Goal: Task Accomplishment & Management: Complete application form

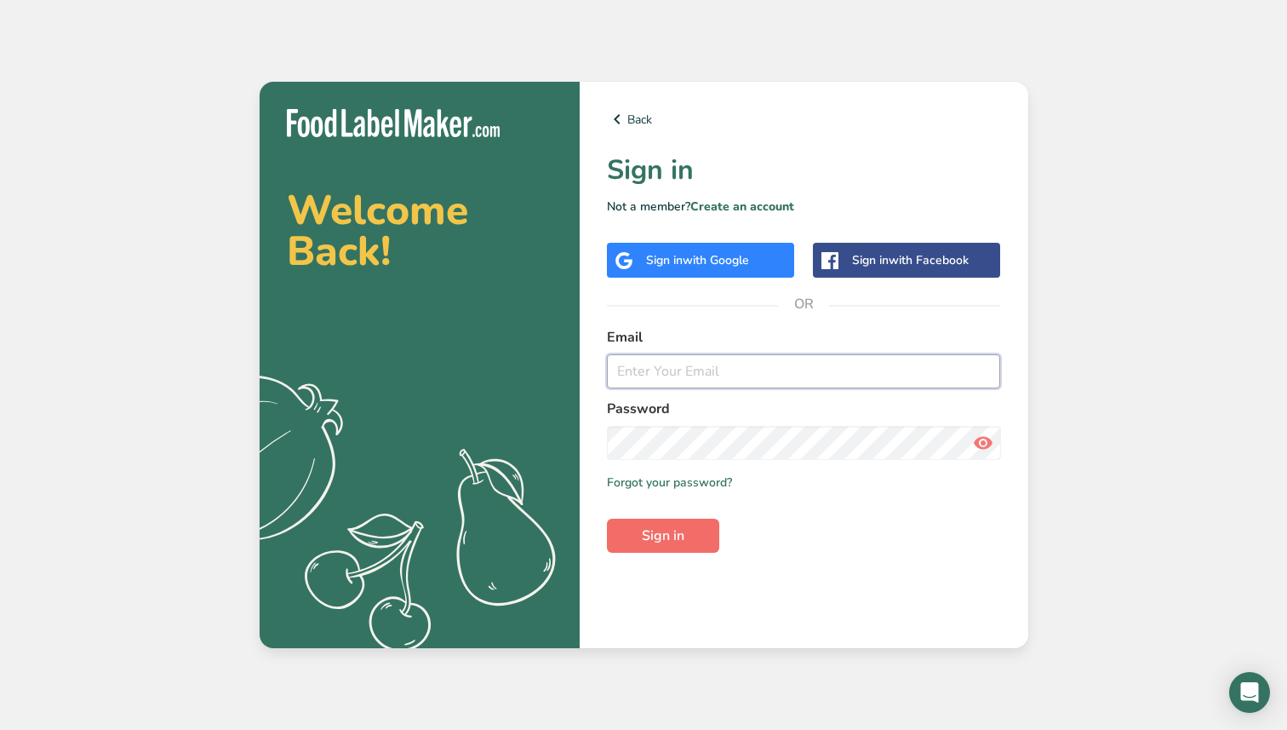
type input "[EMAIL_ADDRESS][DOMAIN_NAME]"
click at [670, 538] on span "Sign in" at bounding box center [663, 535] width 43 height 20
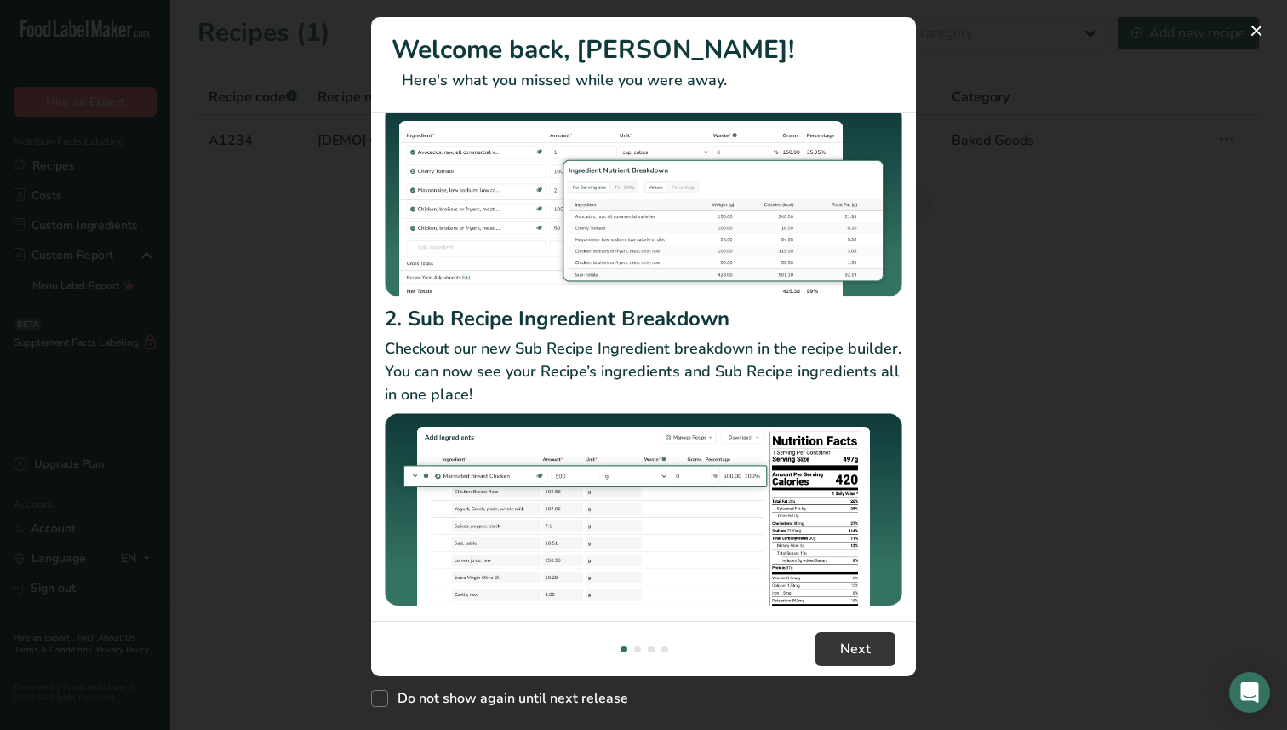
scroll to position [160, 0]
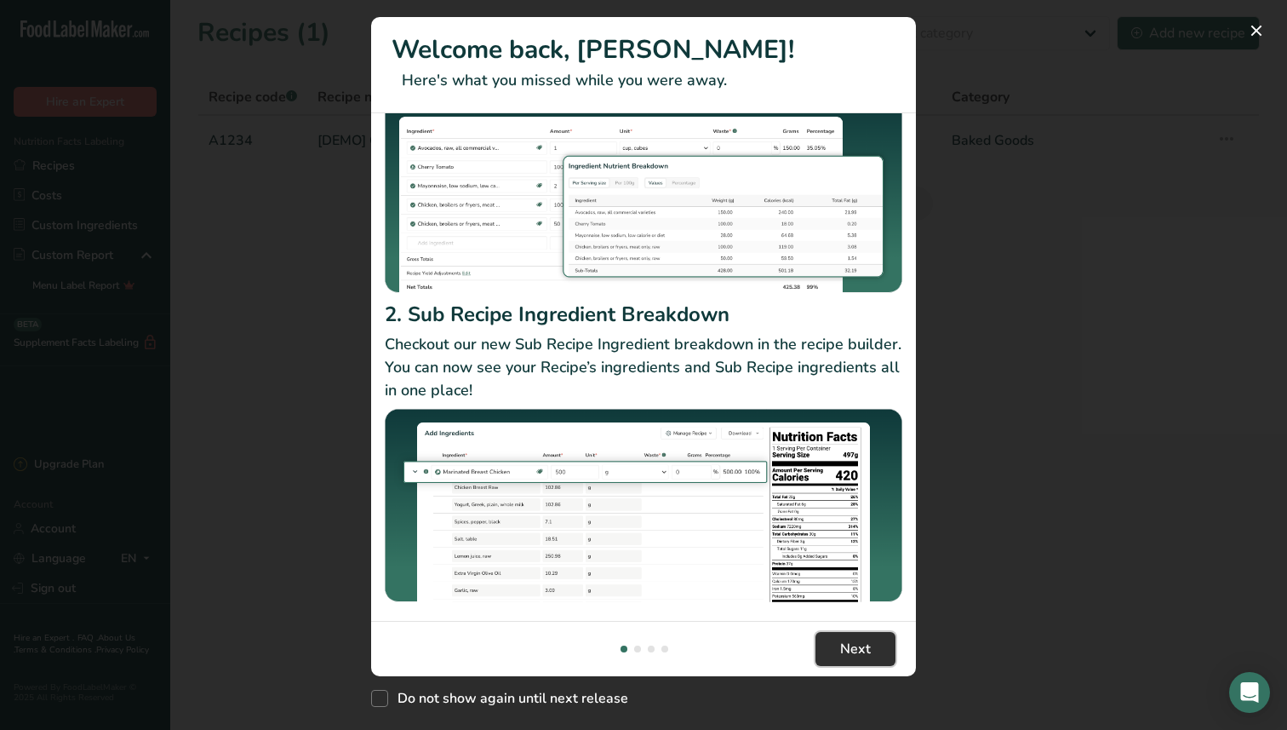
click at [837, 641] on button "Next" at bounding box center [856, 649] width 80 height 34
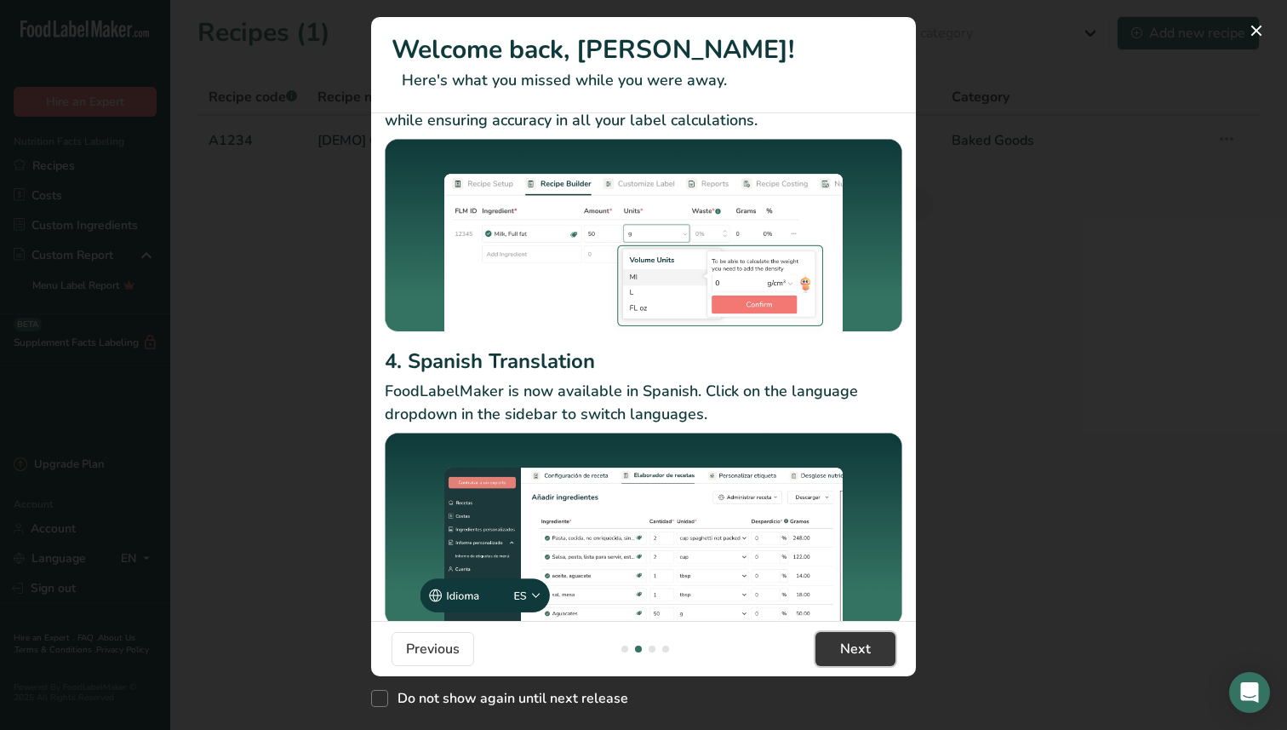
scroll to position [122, 0]
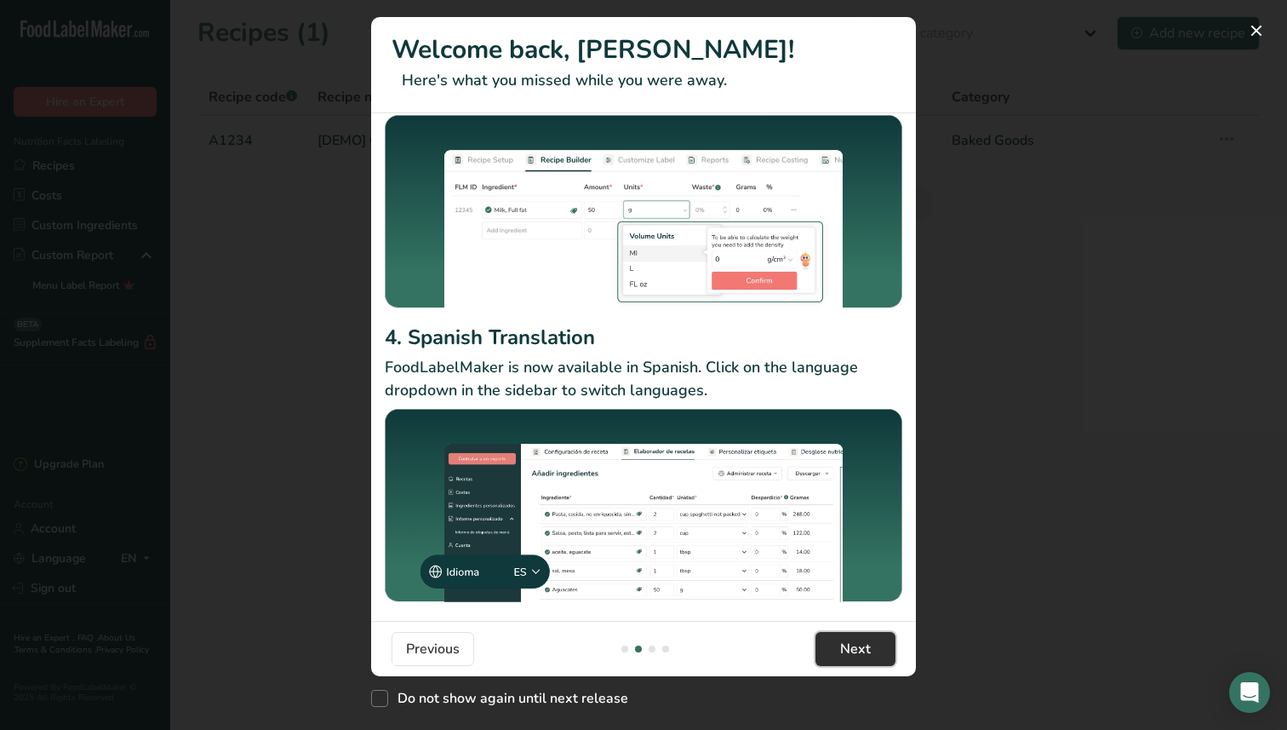
click at [861, 639] on span "Next" at bounding box center [855, 649] width 31 height 20
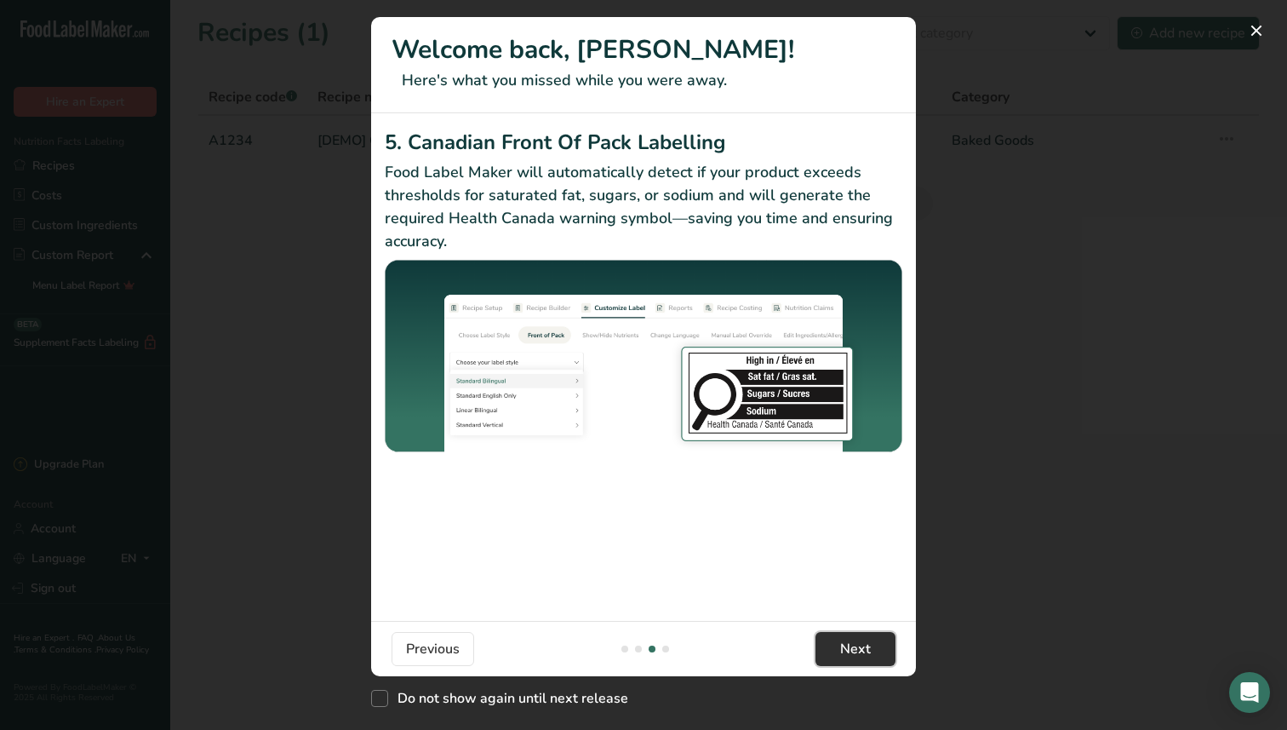
click at [886, 651] on button "Next" at bounding box center [856, 649] width 80 height 34
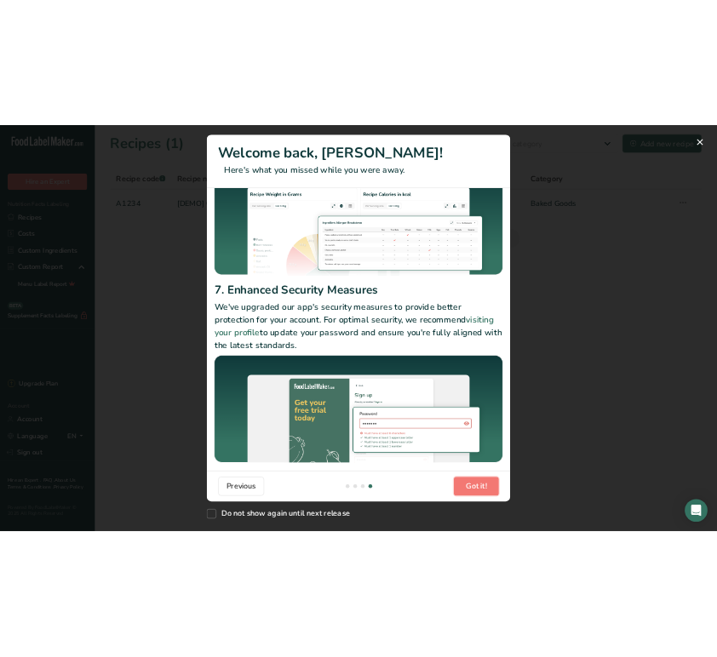
scroll to position [143, 0]
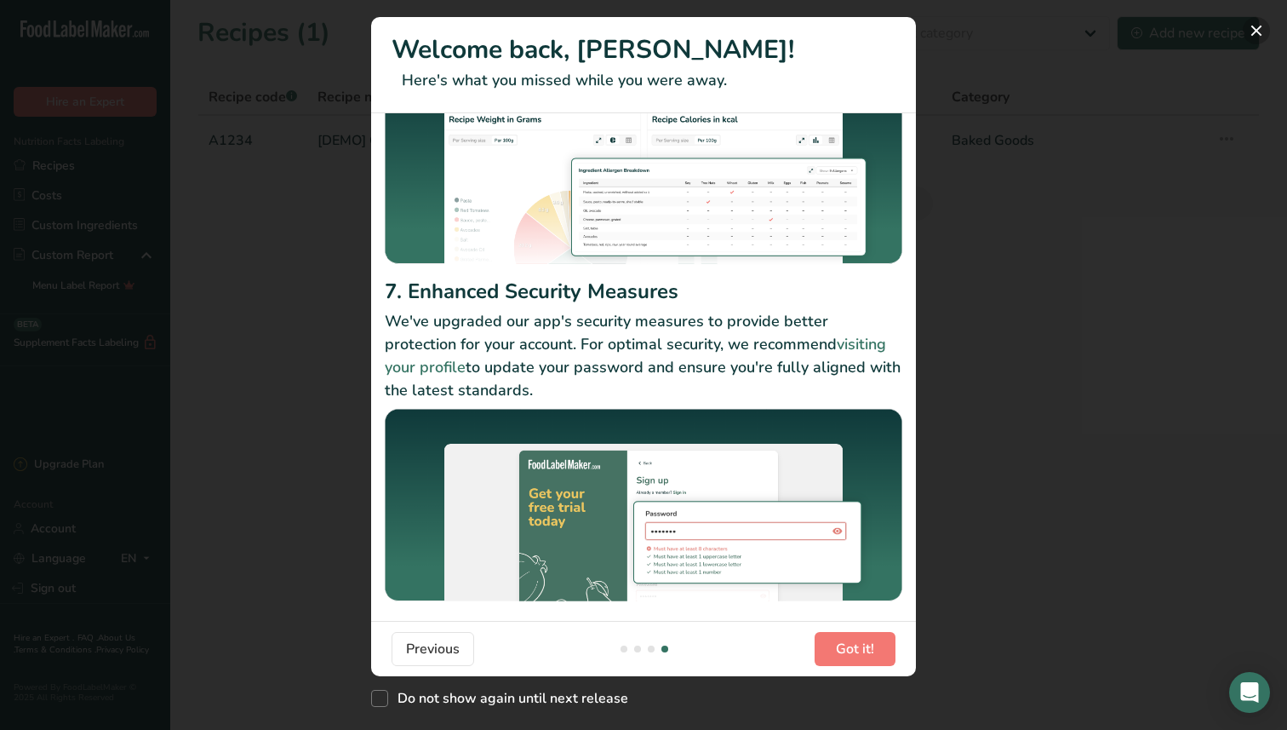
click at [1254, 32] on button "New Features" at bounding box center [1256, 30] width 27 height 27
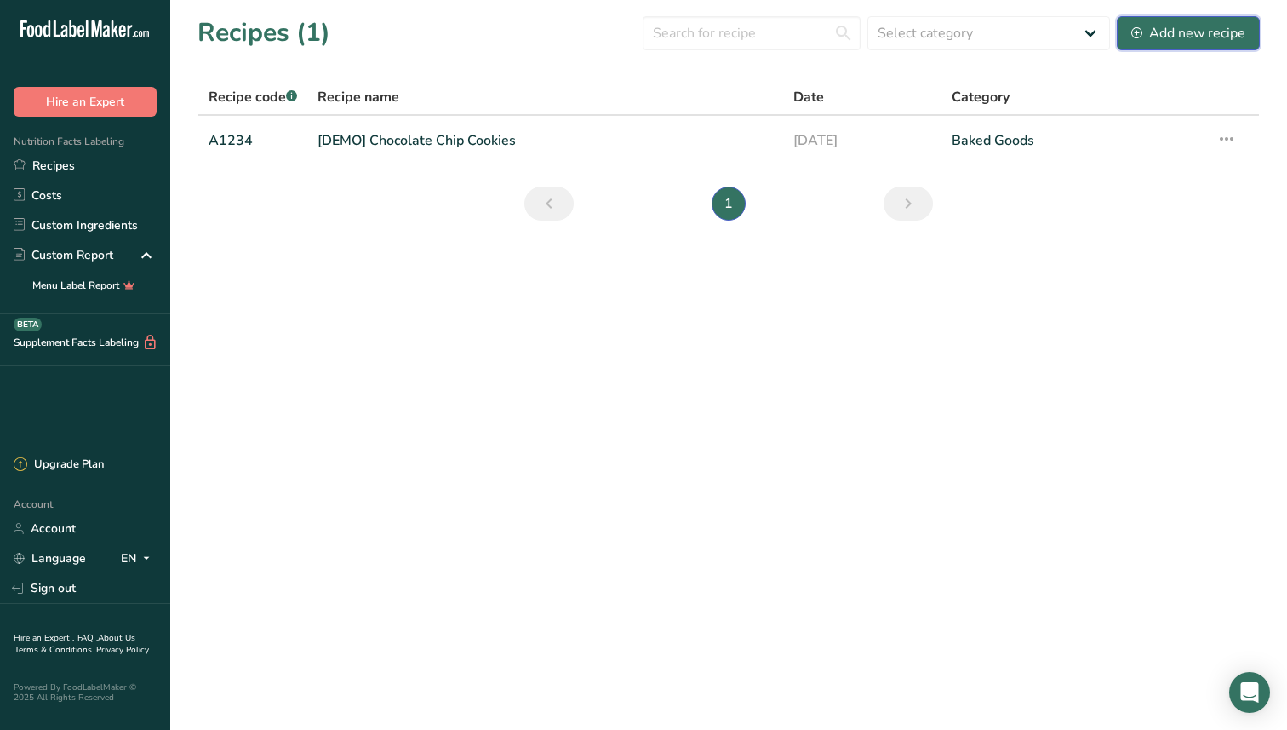
click at [1167, 26] on div "Add new recipe" at bounding box center [1189, 33] width 114 height 20
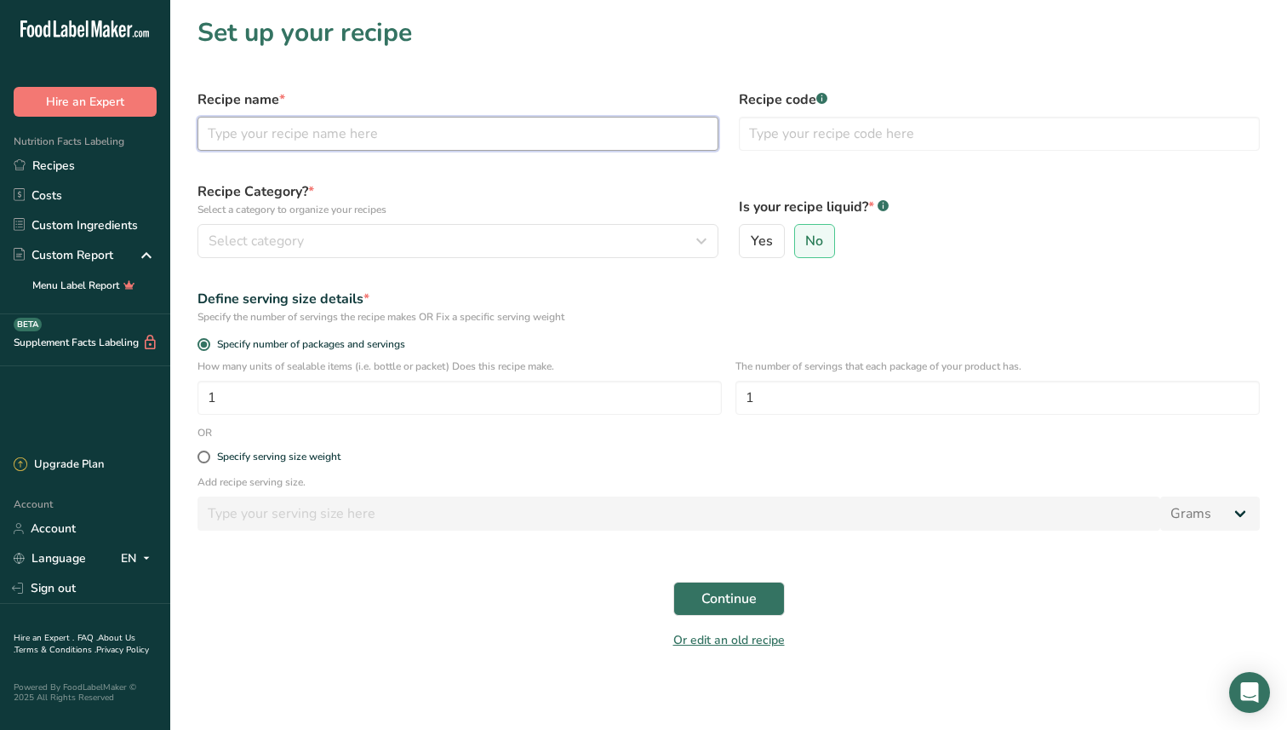
click at [418, 138] on input "text" at bounding box center [458, 134] width 521 height 34
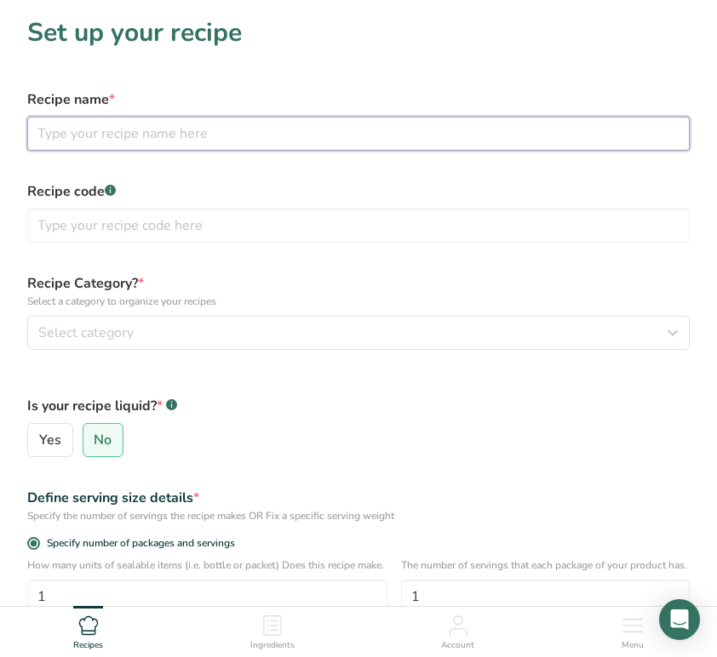
click at [106, 136] on input "text" at bounding box center [358, 134] width 662 height 34
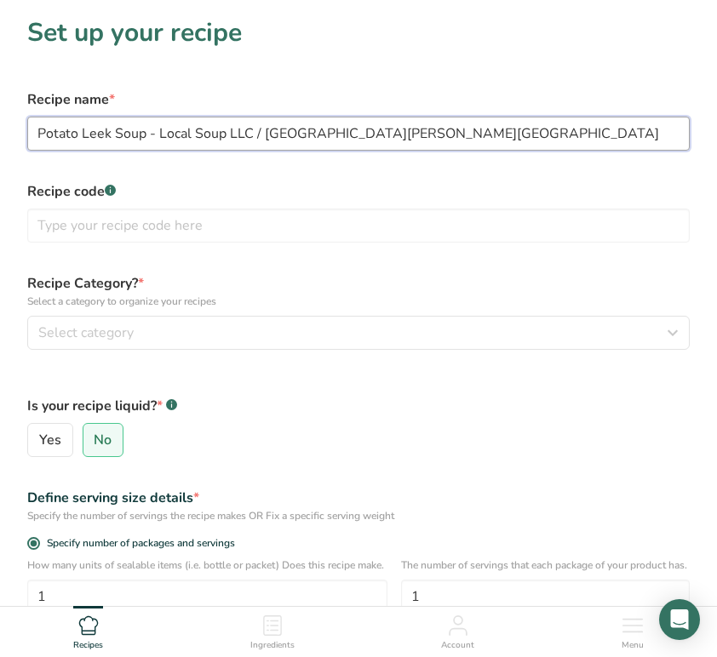
type input "Potato Leek Soup - Local Soup LLC / [GEOGRAPHIC_DATA][PERSON_NAME][GEOGRAPHIC_D…"
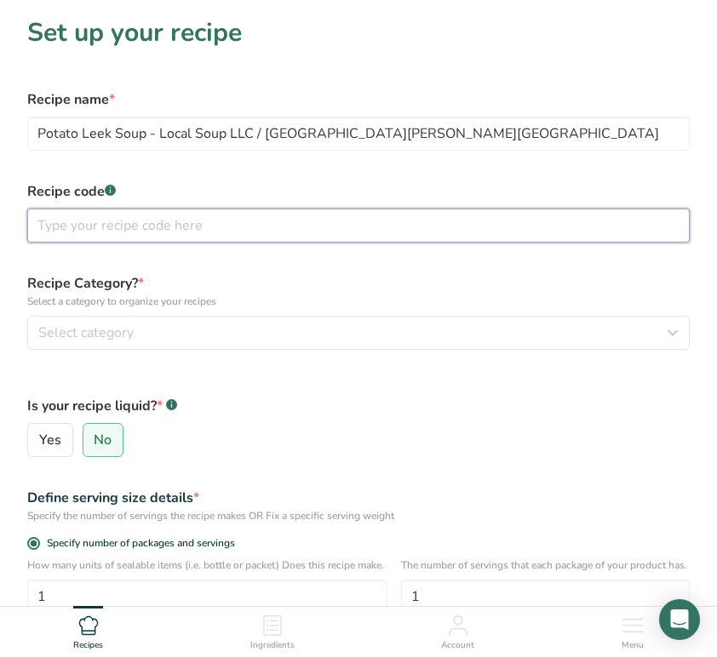
click at [161, 227] on input "text" at bounding box center [358, 226] width 662 height 34
paste input "11179"
type input "11179"
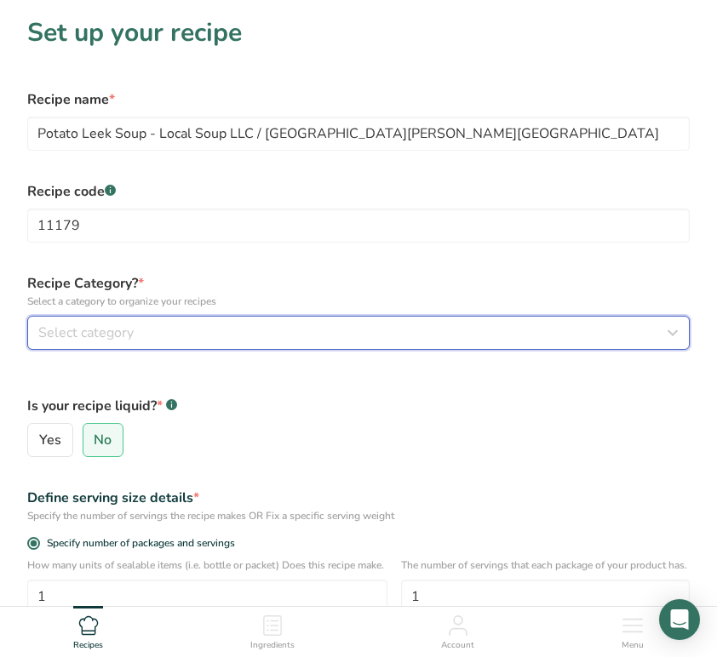
click at [140, 335] on div "Select category" at bounding box center [353, 333] width 630 height 20
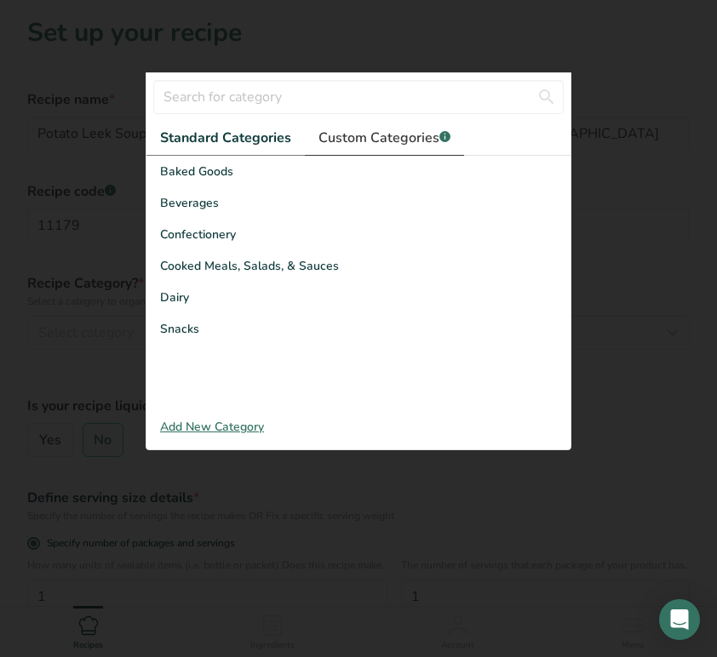
click at [385, 137] on span "Custom Categories .a-a{fill:#347362;}.b-a{fill:#fff;}" at bounding box center [384, 138] width 132 height 20
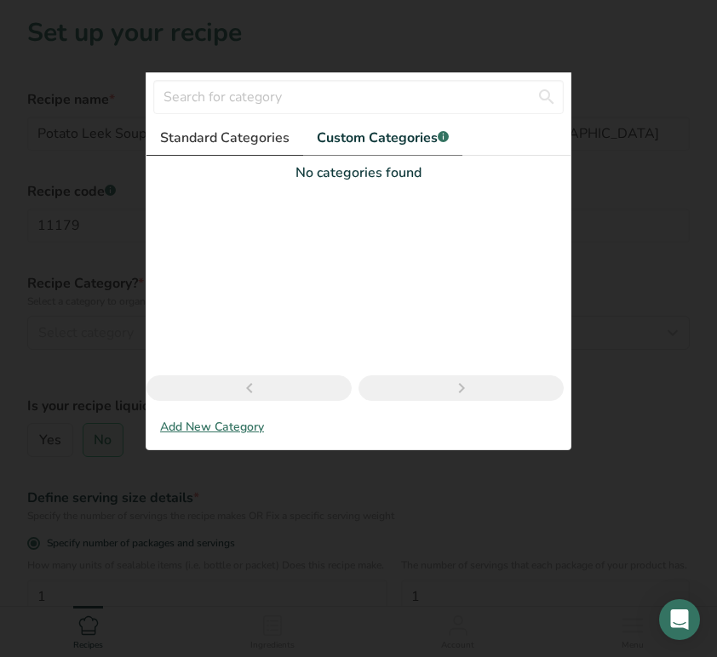
click at [210, 132] on span "Standard Categories" at bounding box center [224, 138] width 129 height 20
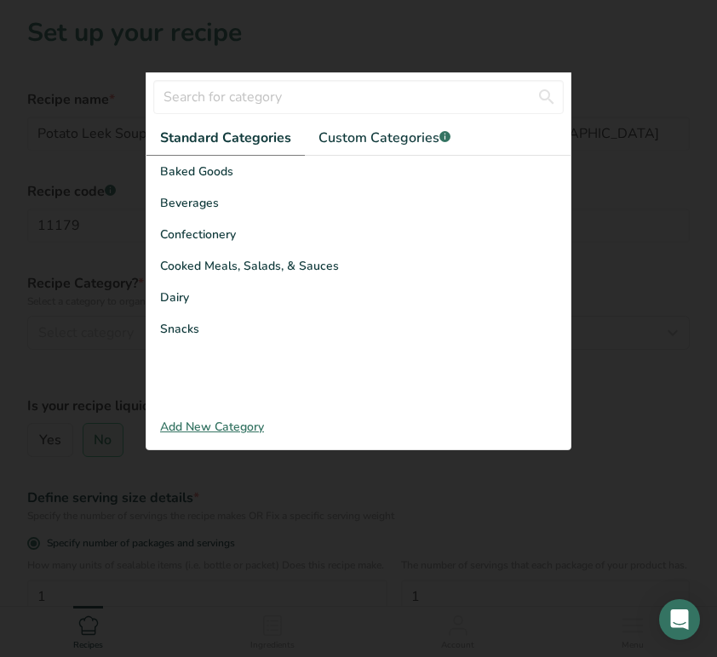
click at [203, 429] on div "Add New Category" at bounding box center [358, 427] width 424 height 18
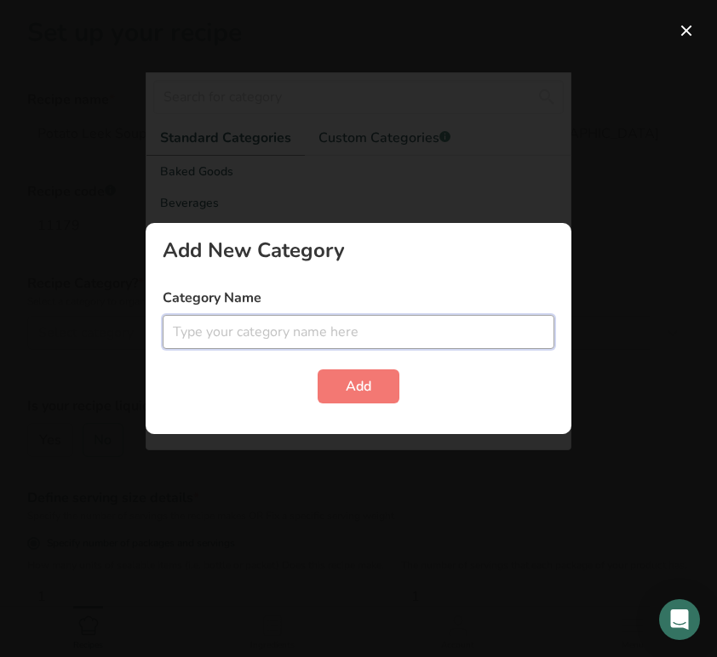
click at [230, 328] on input "text" at bounding box center [359, 332] width 392 height 34
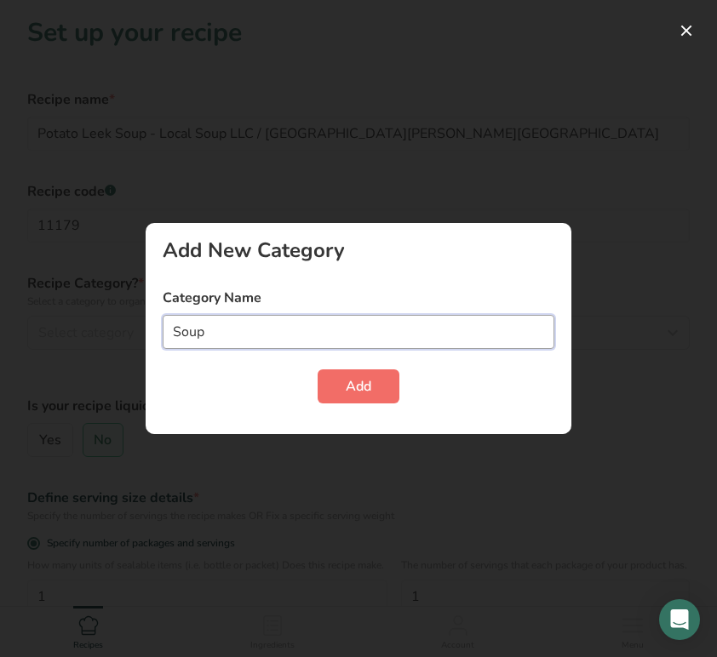
type input "Soup"
click at [359, 391] on span "Add" at bounding box center [359, 386] width 26 height 20
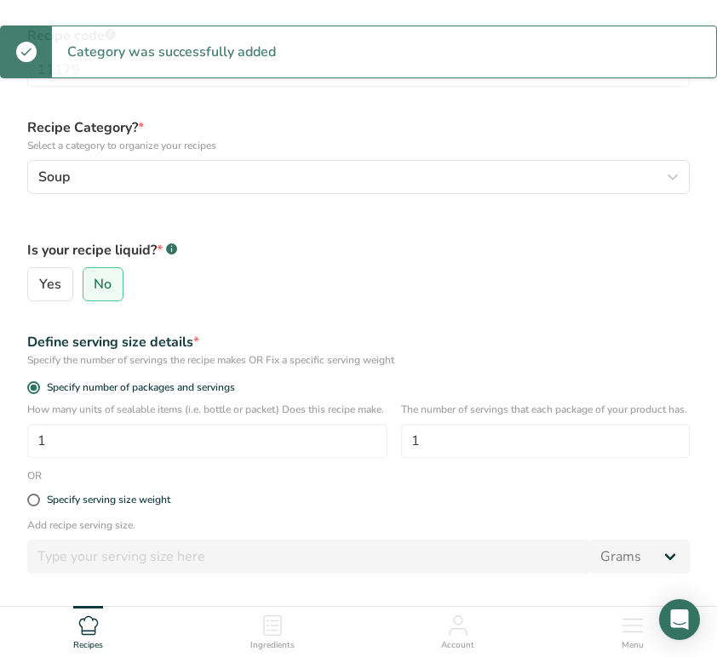
scroll to position [164, 0]
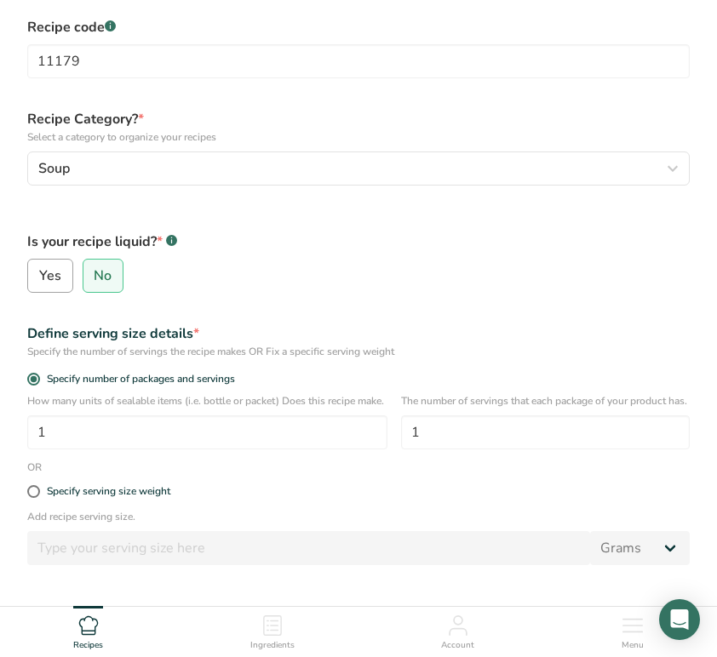
click at [48, 283] on span "Yes" at bounding box center [50, 275] width 22 height 17
click at [39, 282] on input "Yes" at bounding box center [33, 276] width 11 height 11
radio input "true"
radio input "false"
select select "22"
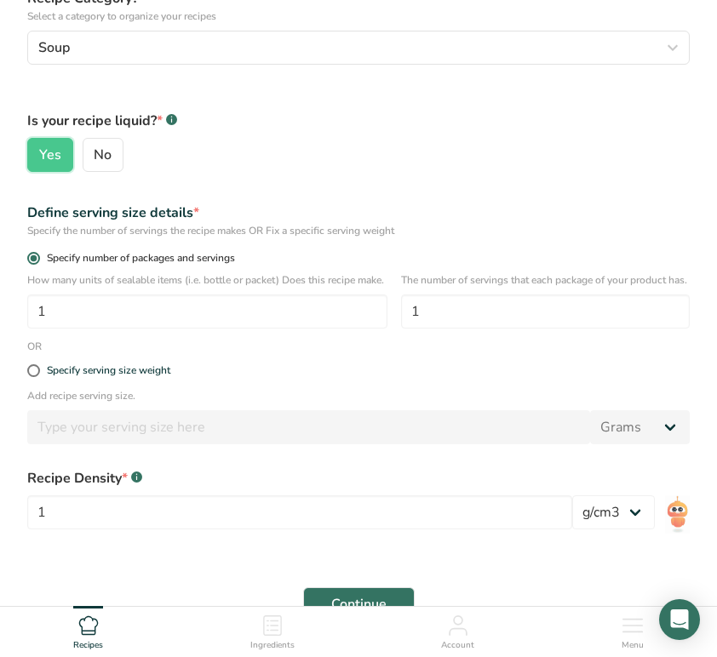
scroll to position [286, 0]
click at [32, 256] on span at bounding box center [33, 257] width 13 height 13
click at [32, 256] on input "Specify number of packages and servings" at bounding box center [32, 257] width 11 height 11
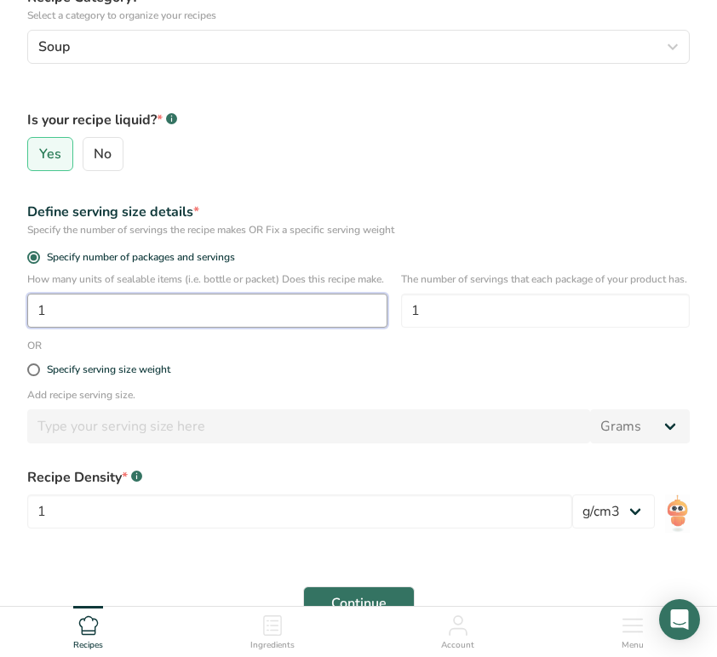
click at [109, 328] on input "1" at bounding box center [207, 311] width 360 height 34
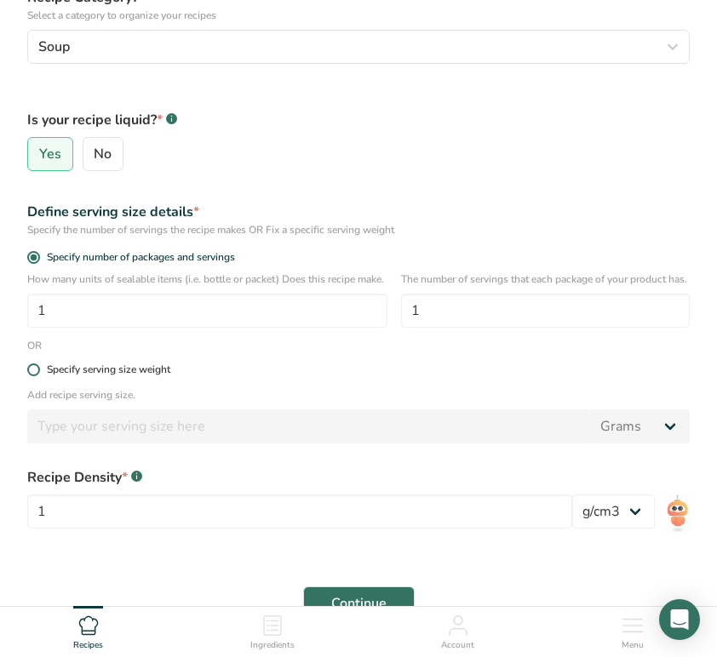
click at [36, 376] on span at bounding box center [33, 370] width 13 height 13
click at [36, 375] on input "Specify serving size weight" at bounding box center [32, 369] width 11 height 11
radio input "true"
radio input "false"
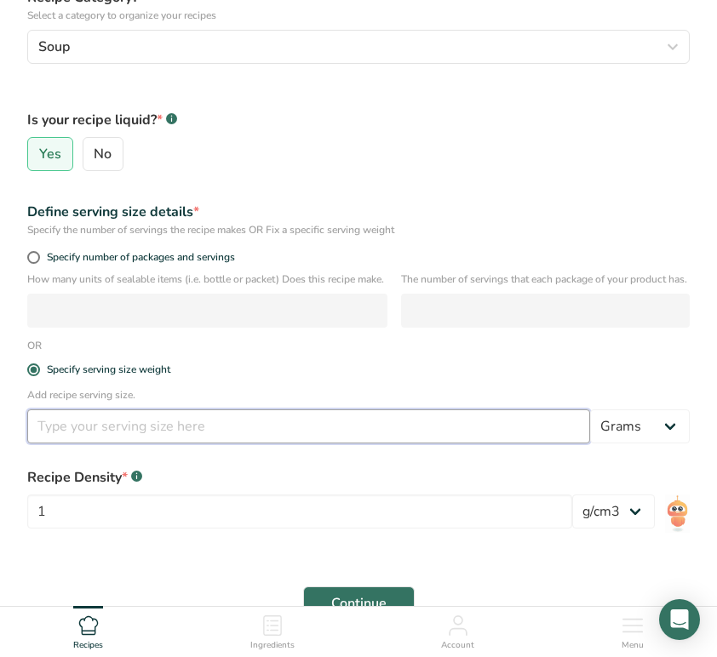
click at [95, 441] on input "number" at bounding box center [308, 427] width 563 height 34
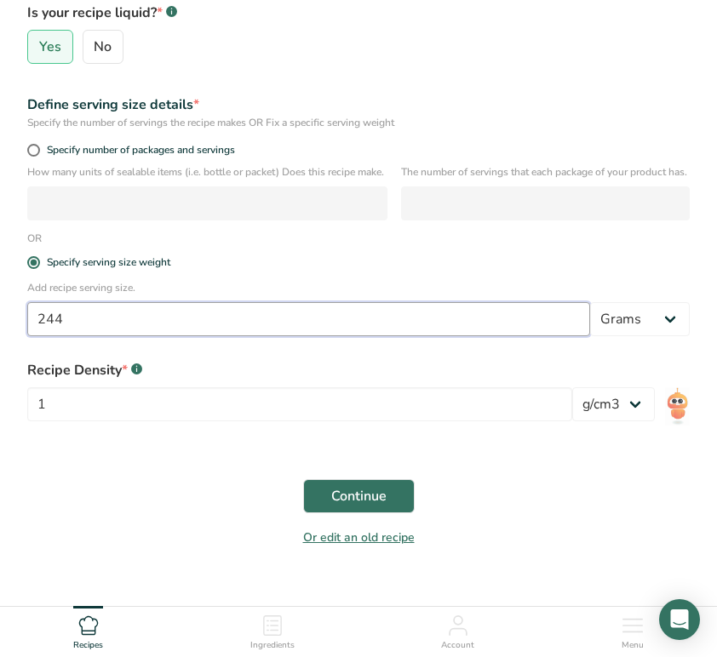
scroll to position [410, 0]
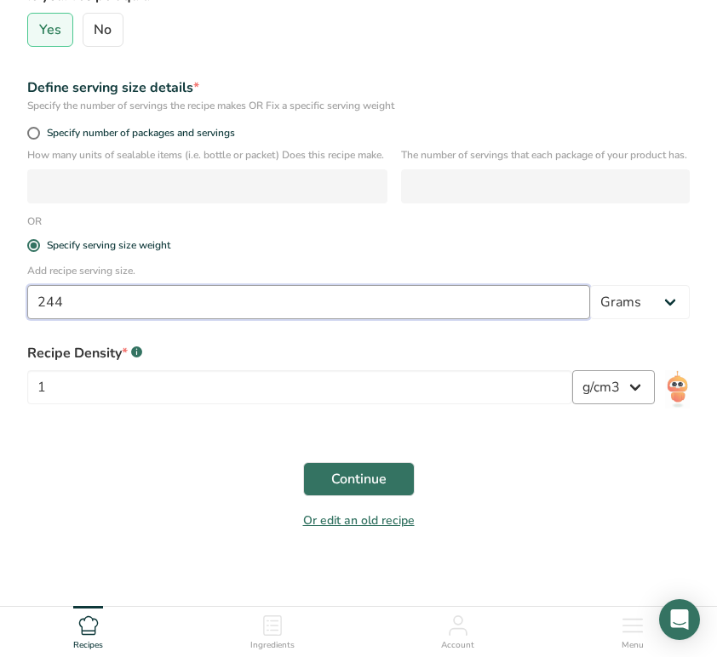
type input "244"
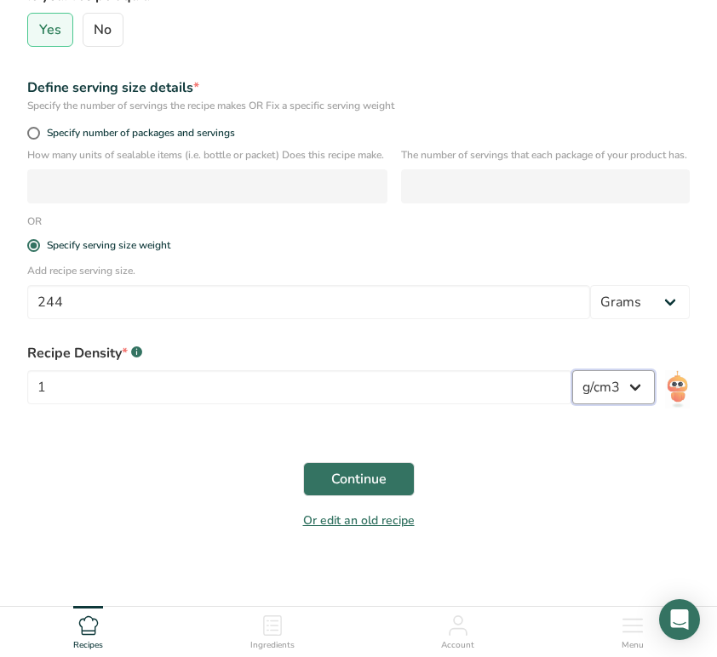
click at [629, 404] on select "lb/ft3 g/cm3" at bounding box center [613, 387] width 83 height 34
click at [649, 395] on select "lb/ft3 g/cm3" at bounding box center [613, 387] width 83 height 34
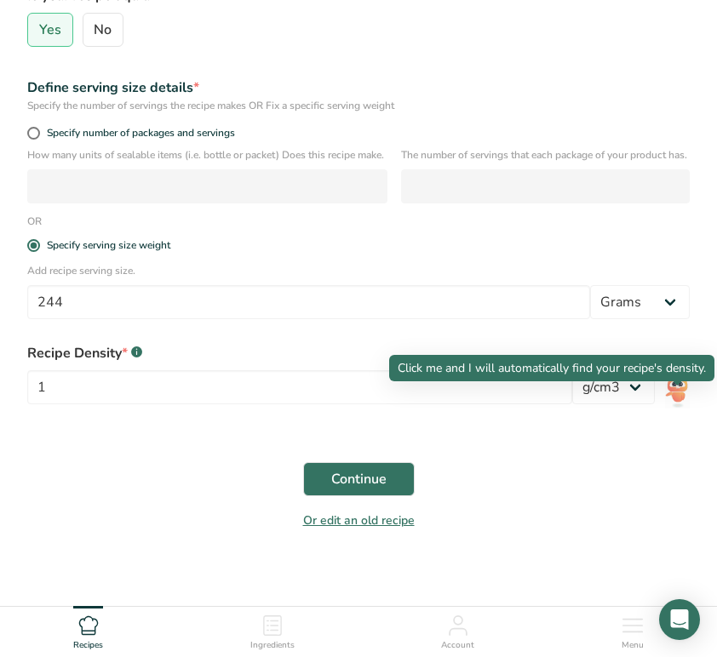
click at [677, 399] on img at bounding box center [677, 389] width 25 height 38
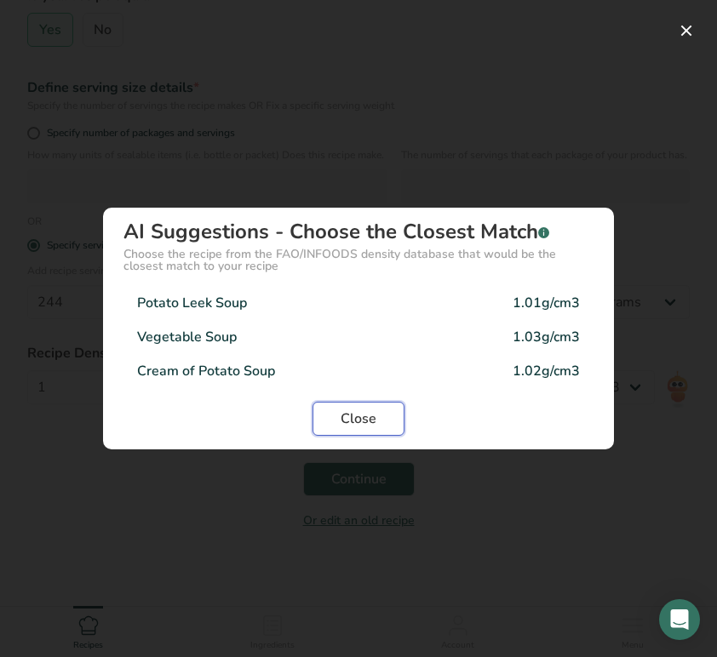
click at [353, 413] on span "Close" at bounding box center [359, 419] width 36 height 20
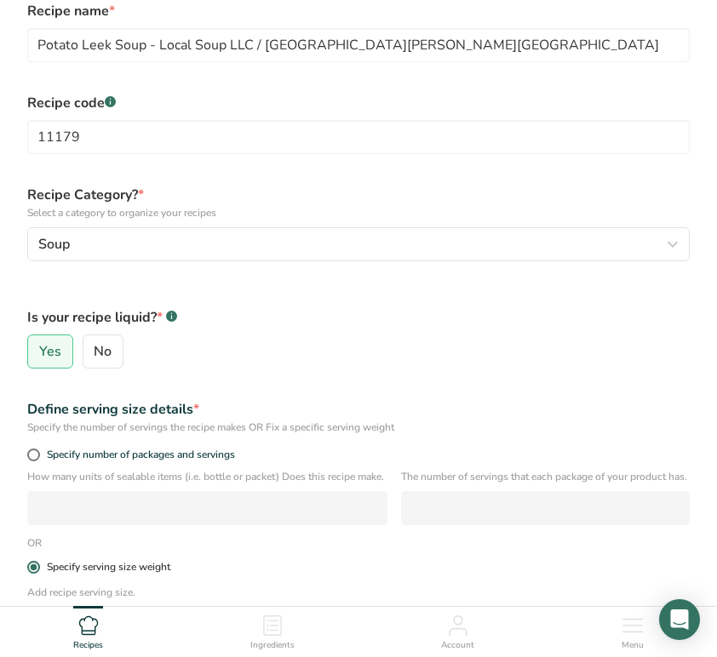
scroll to position [76, 0]
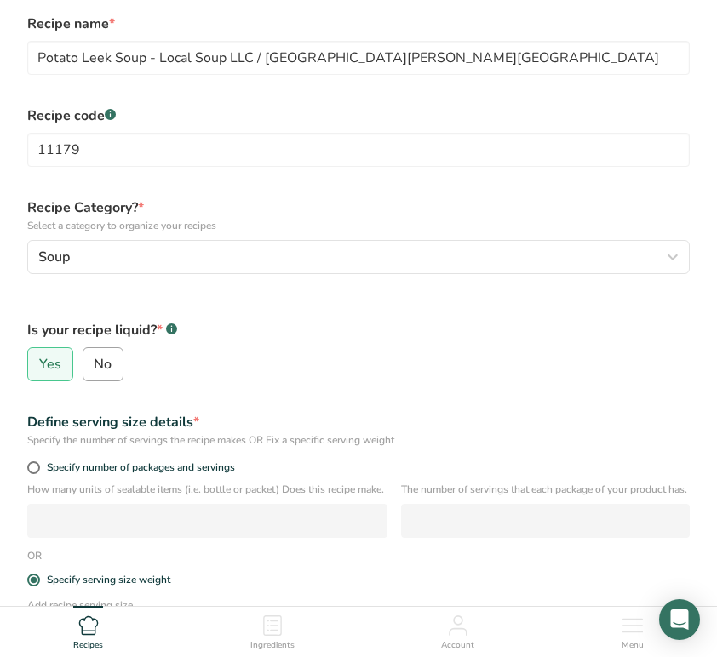
click at [100, 364] on span "No" at bounding box center [103, 364] width 18 height 17
click at [95, 364] on input "No" at bounding box center [88, 364] width 11 height 11
radio input "true"
radio input "false"
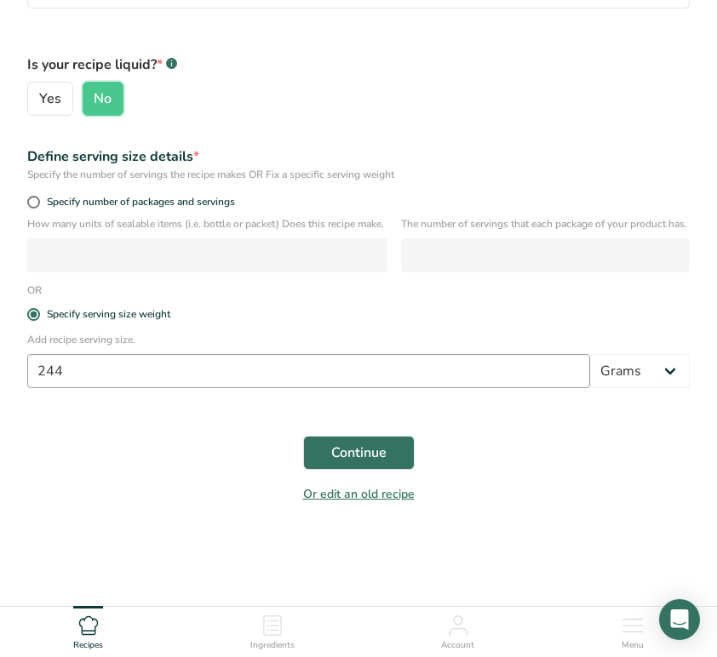
scroll to position [357, 0]
click at [393, 446] on button "Continue" at bounding box center [359, 453] width 112 height 34
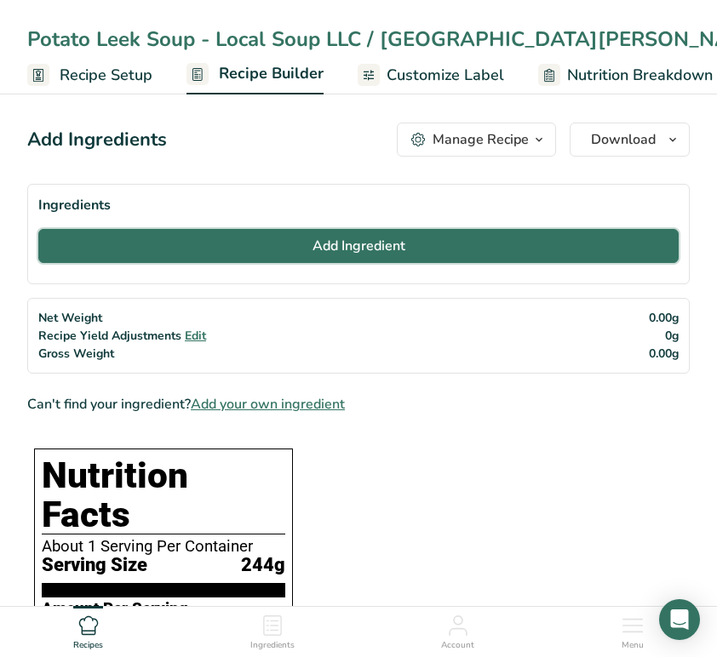
click at [269, 248] on button "Add Ingredient" at bounding box center [358, 246] width 640 height 34
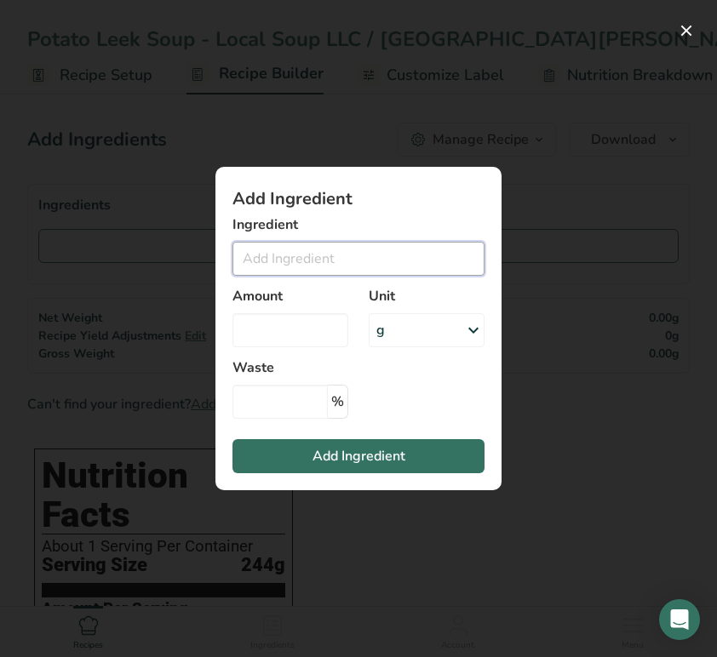
click at [335, 260] on input "Add ingredient modal" at bounding box center [358, 259] width 252 height 34
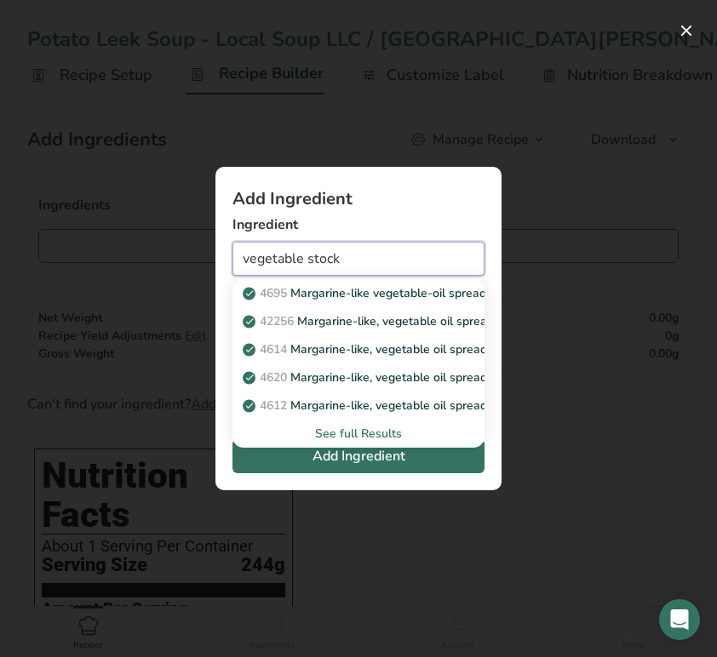
drag, startPoint x: 362, startPoint y: 259, endPoint x: 166, endPoint y: 250, distance: 196.0
click at [166, 250] on div "Add Ingredient Ingredient vegetable stock 4695 Margarine-like vegetable-oil spr…" at bounding box center [358, 328] width 717 height 657
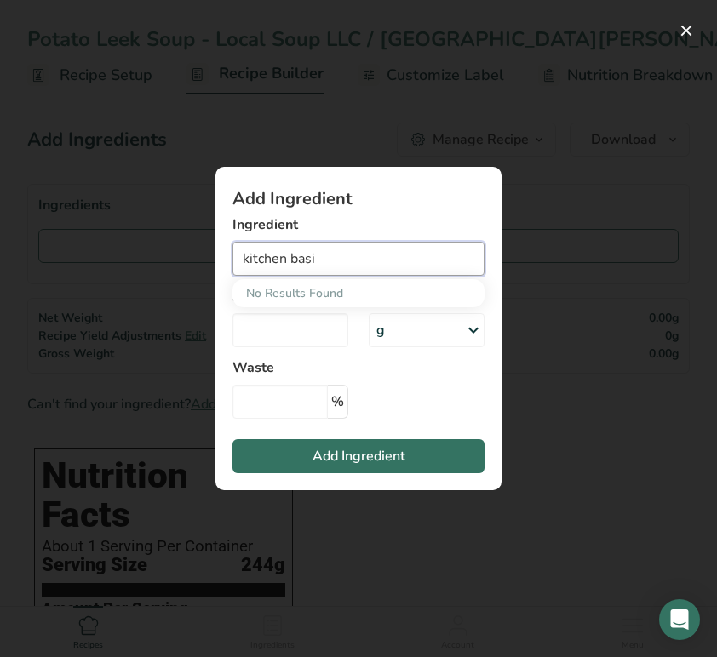
type input "kitchen basic"
drag, startPoint x: 348, startPoint y: 261, endPoint x: 153, endPoint y: 262, distance: 195.0
click at [153, 262] on div "Add Ingredient Ingredient kitchen basic No Results Found Amount Unit g Weight U…" at bounding box center [358, 328] width 717 height 657
type input "p"
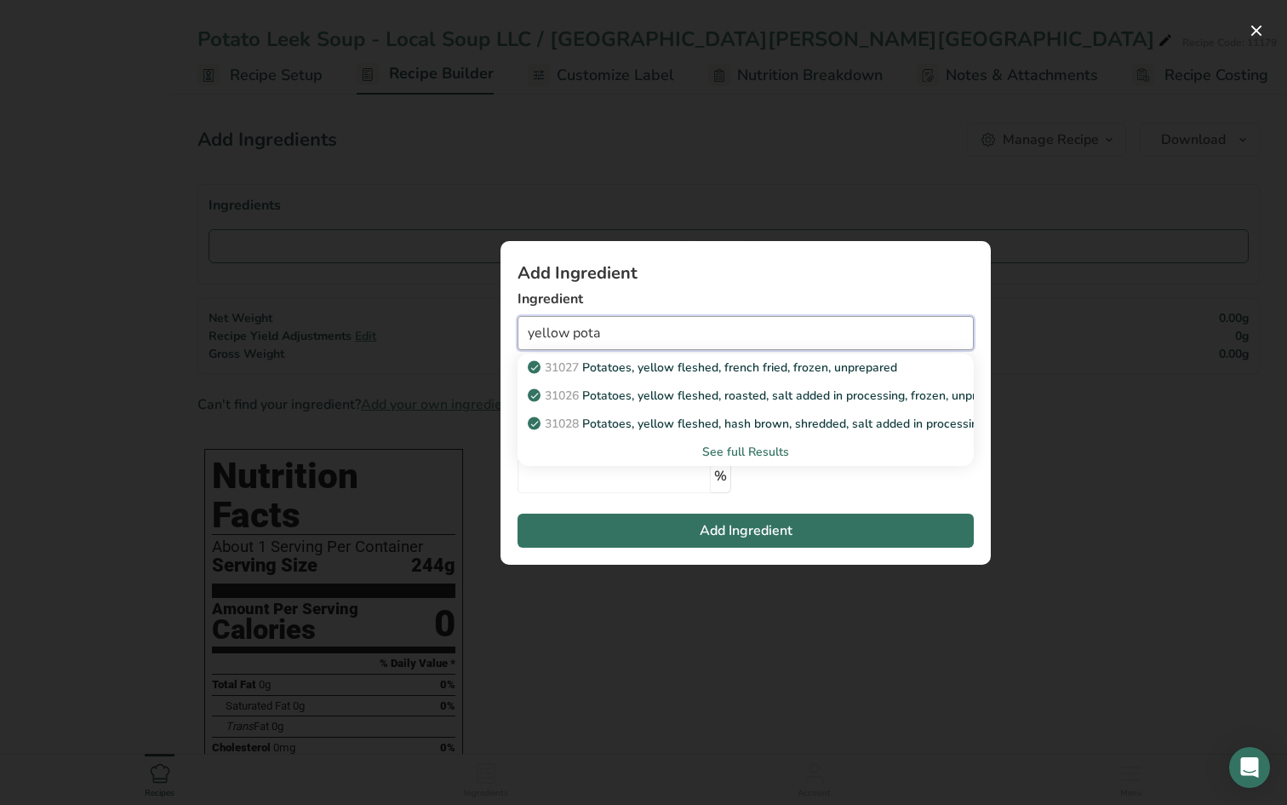
type input "yellow pota"
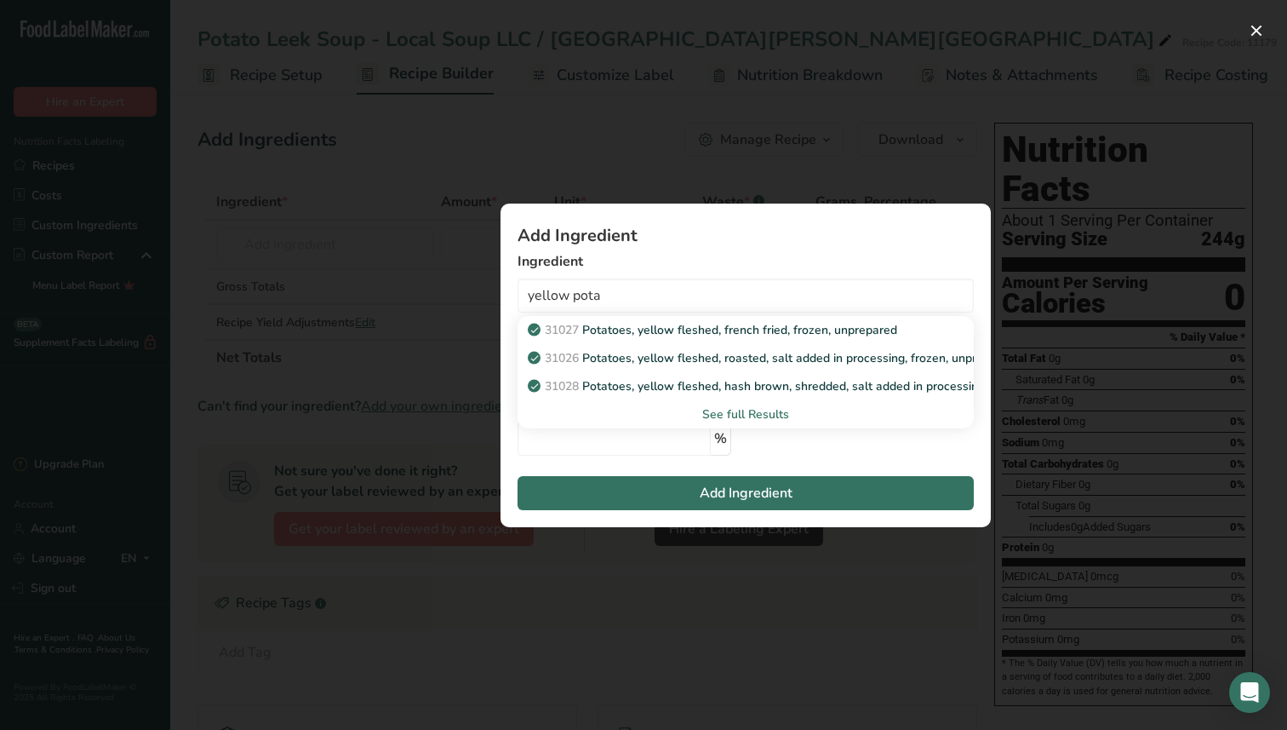
click at [747, 415] on div "See full Results" at bounding box center [745, 414] width 429 height 18
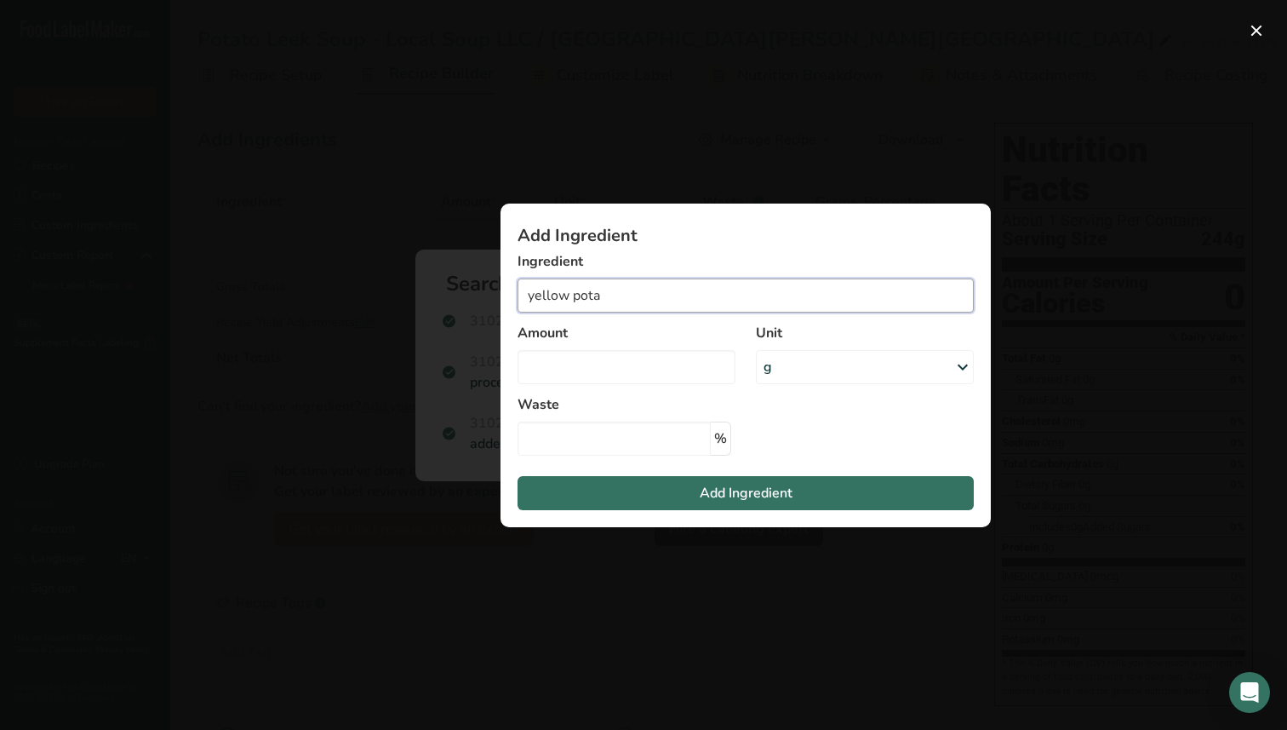
click at [647, 295] on input "yellow pota" at bounding box center [746, 295] width 456 height 34
click at [1254, 28] on button "Add ingredient modal" at bounding box center [1256, 30] width 27 height 27
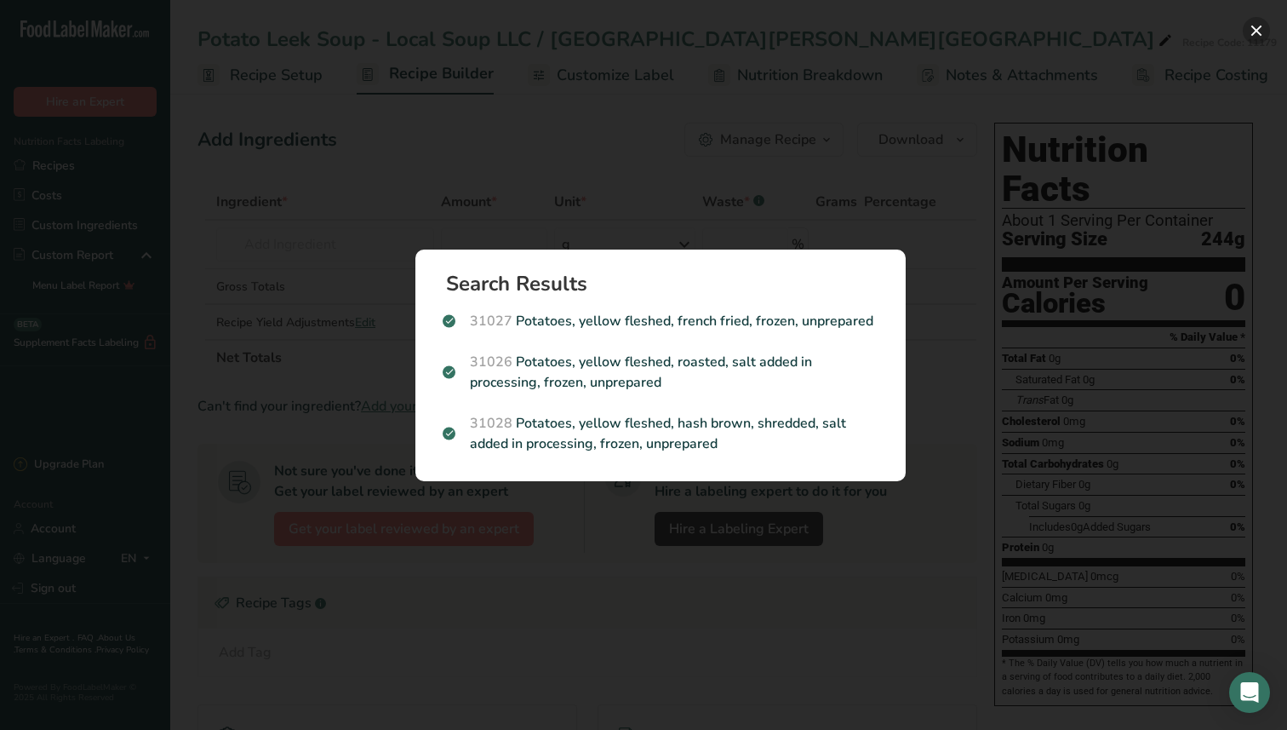
click at [1251, 26] on button "Search results modal" at bounding box center [1256, 30] width 27 height 27
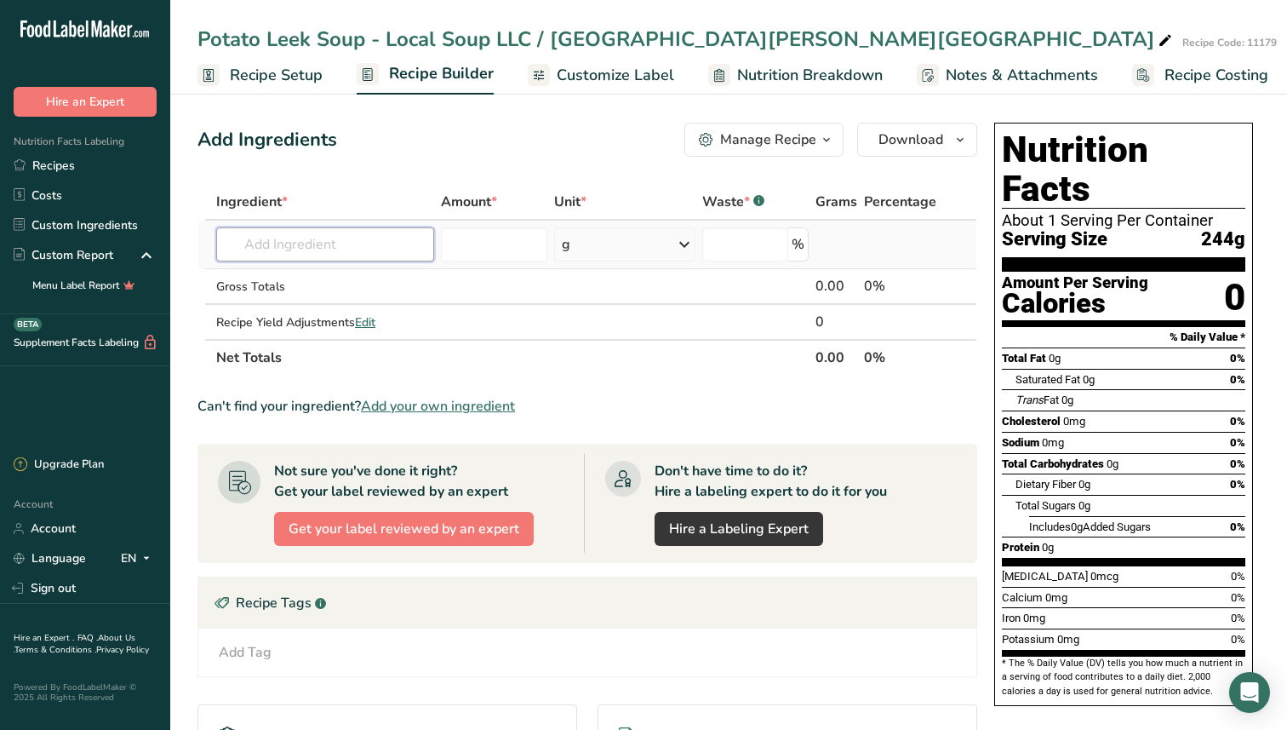
click at [350, 247] on input "text" at bounding box center [325, 244] width 218 height 34
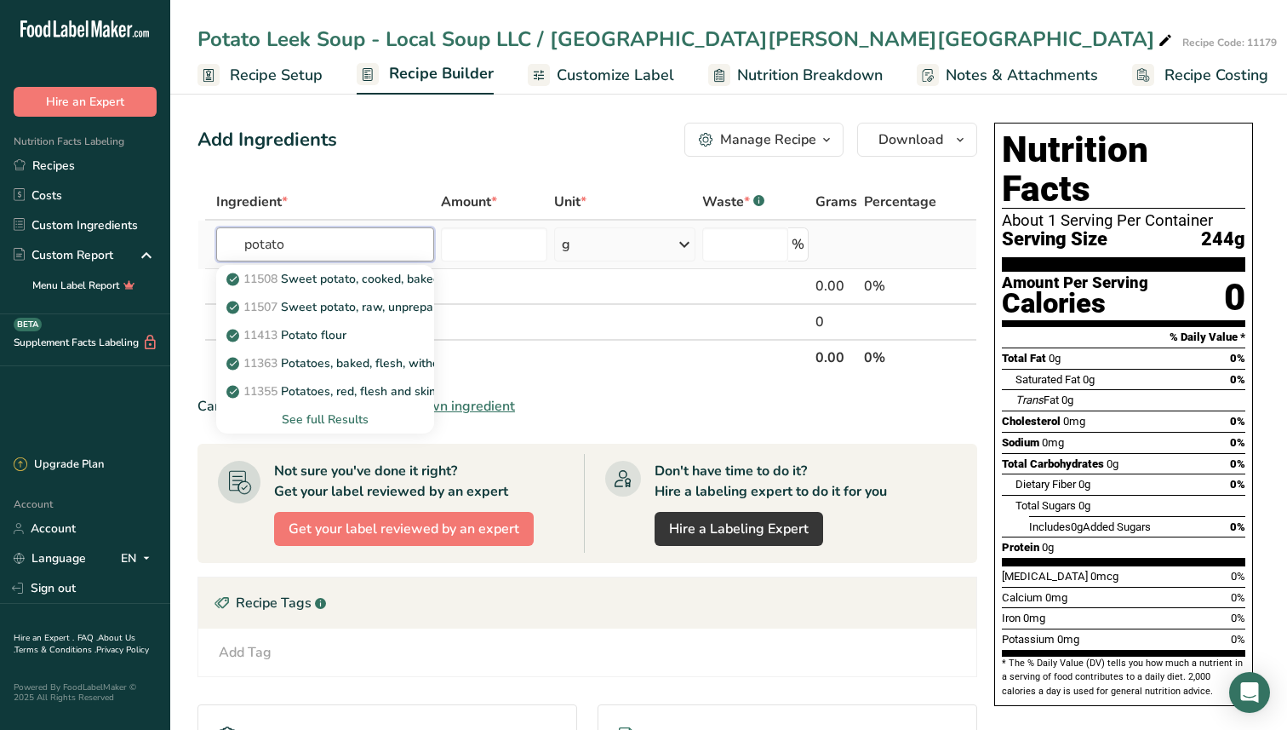
type input "potato"
click at [331, 421] on div "See full Results" at bounding box center [325, 419] width 191 height 18
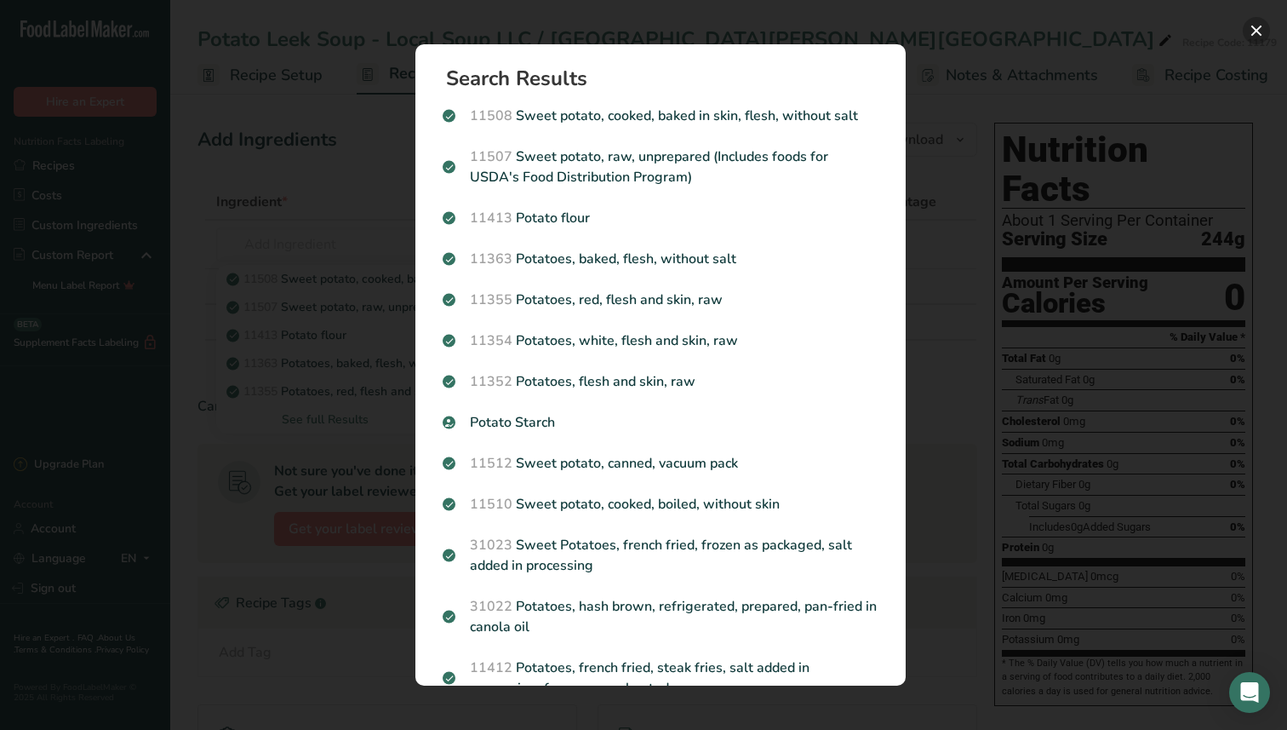
click at [1257, 30] on button "Search results modal" at bounding box center [1256, 30] width 27 height 27
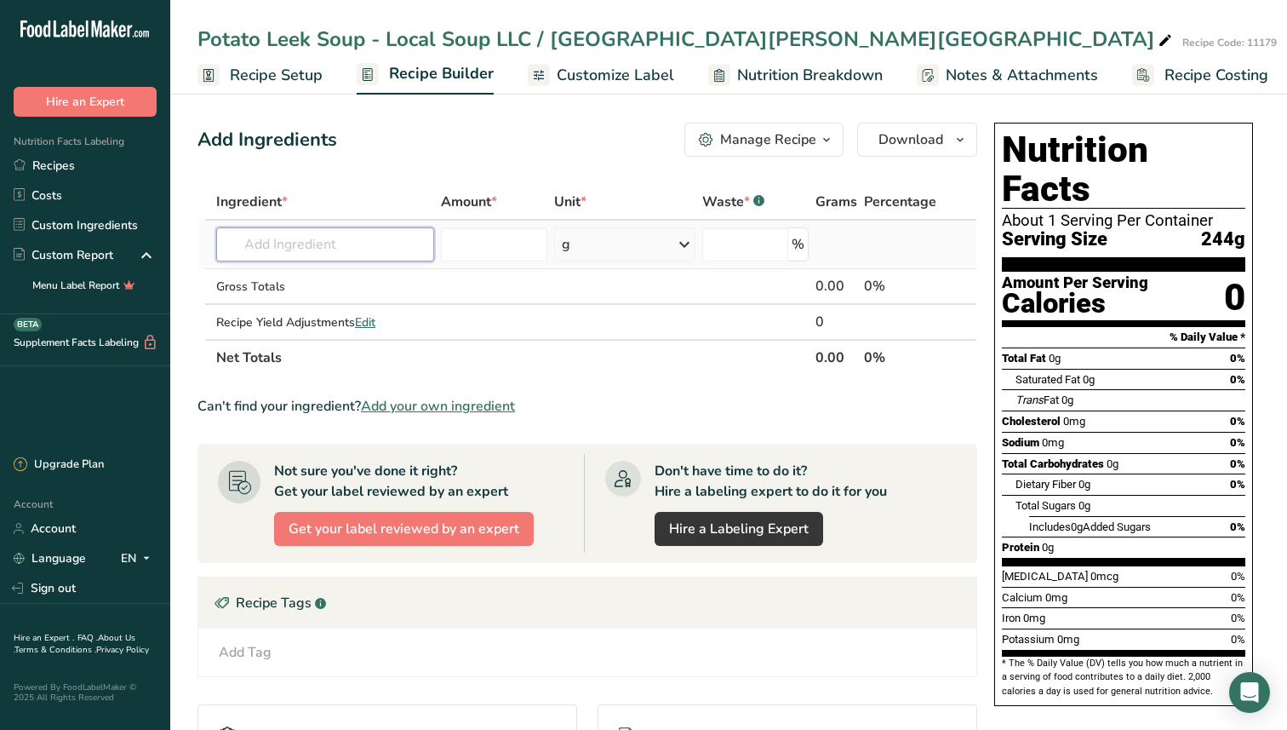
click at [346, 248] on input "text" at bounding box center [325, 244] width 218 height 34
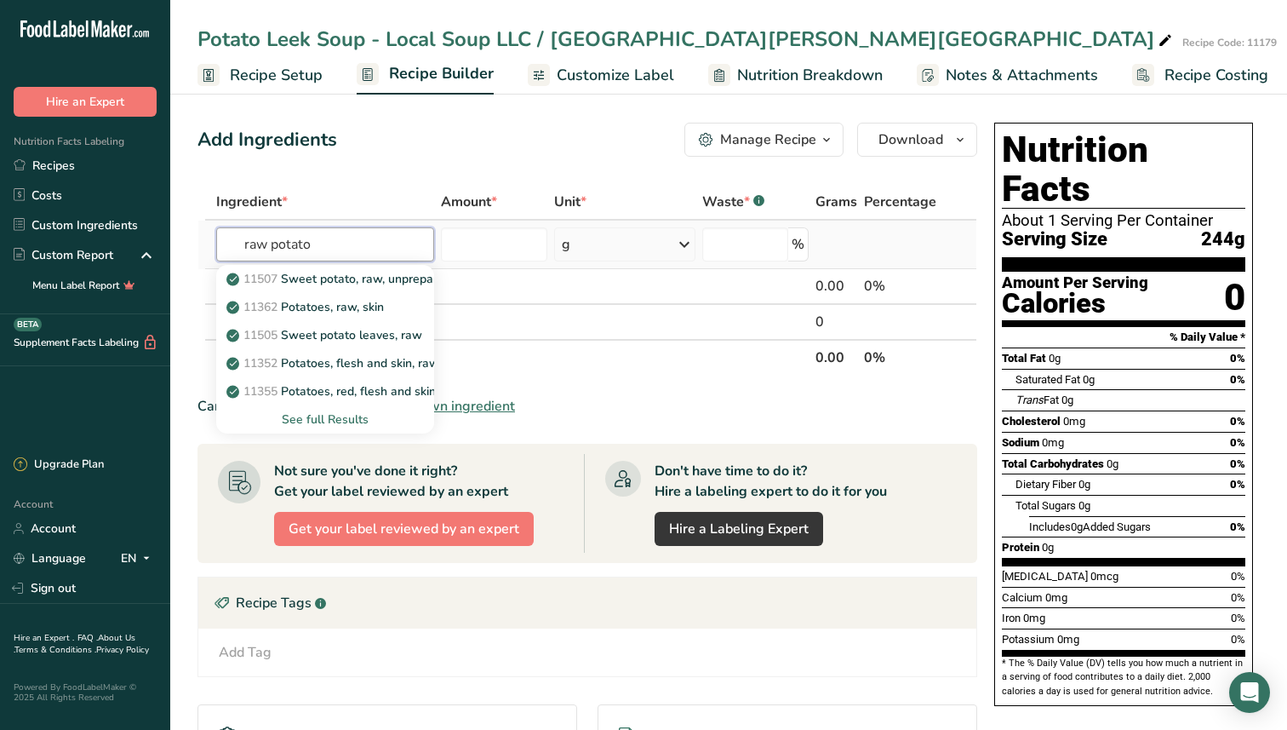
type input "raw potato"
click at [329, 420] on div "See full Results" at bounding box center [325, 419] width 191 height 18
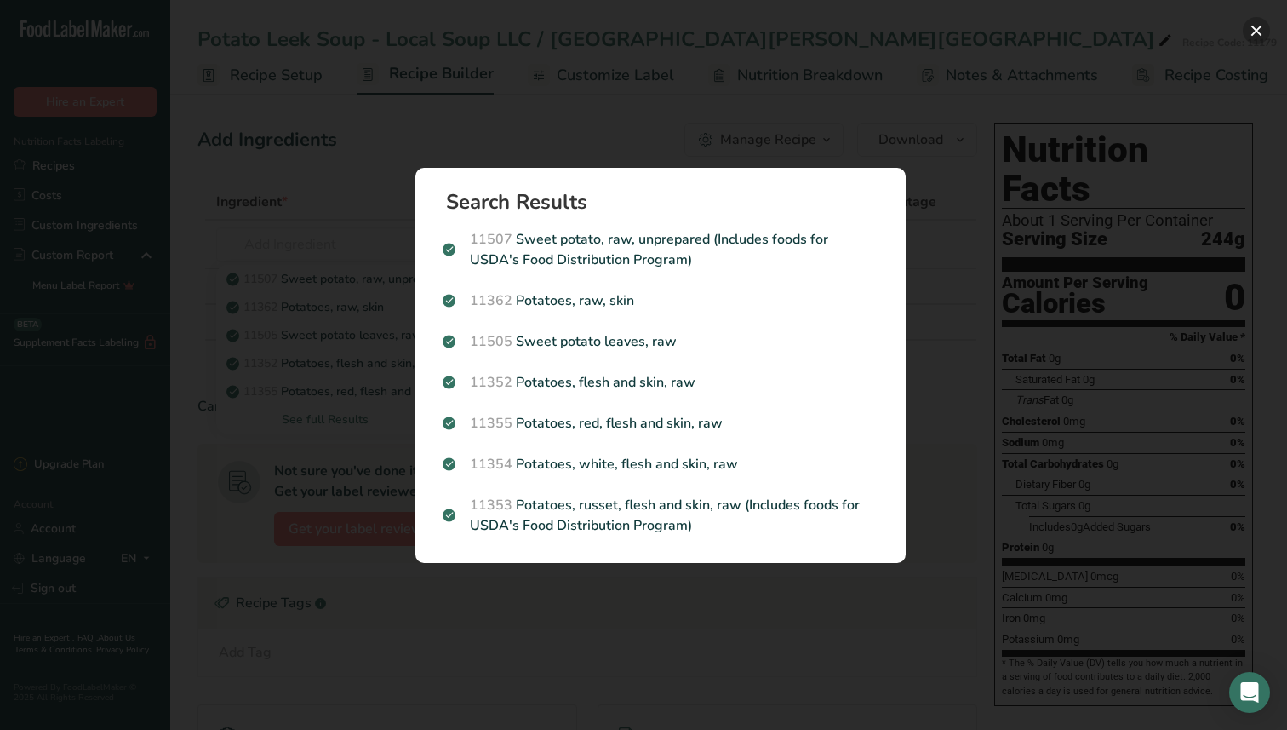
click at [1254, 29] on button "Search results modal" at bounding box center [1256, 30] width 27 height 27
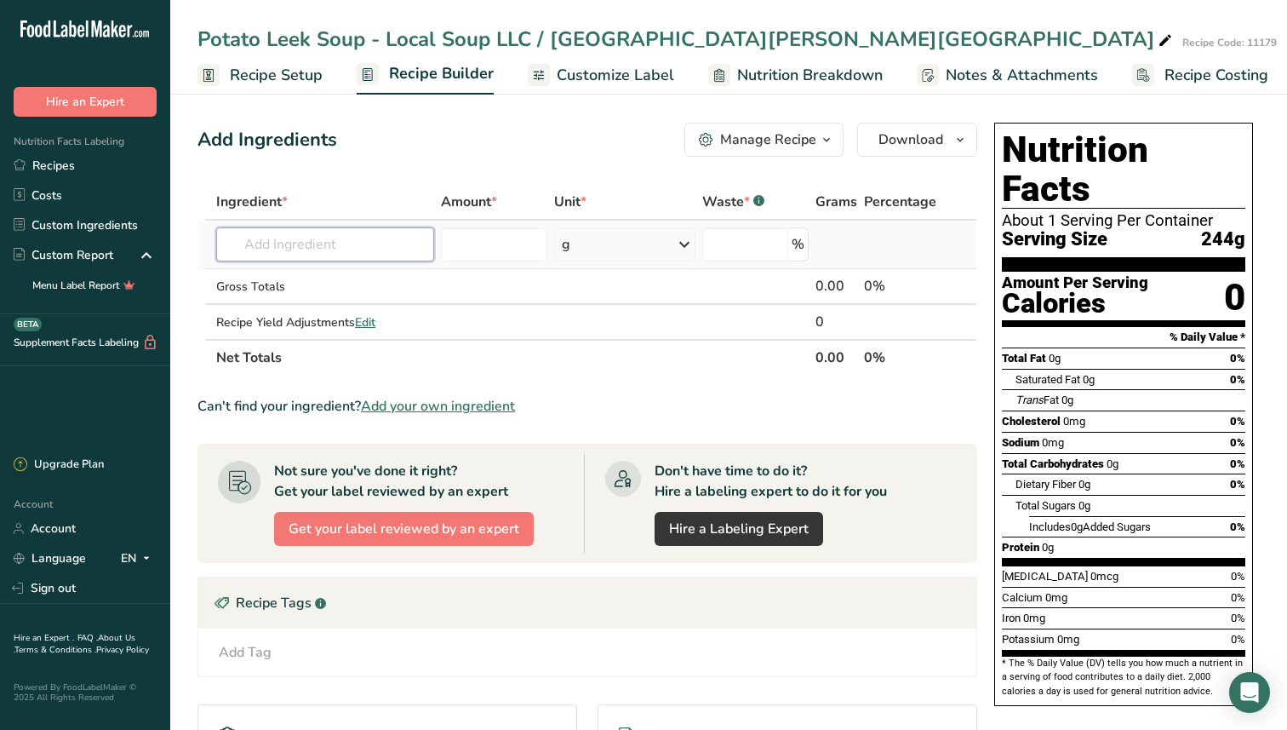
click at [319, 246] on input "text" at bounding box center [325, 244] width 218 height 34
type input "whole raw yellow potato"
click at [100, 163] on link "Recipes" at bounding box center [85, 166] width 170 height 30
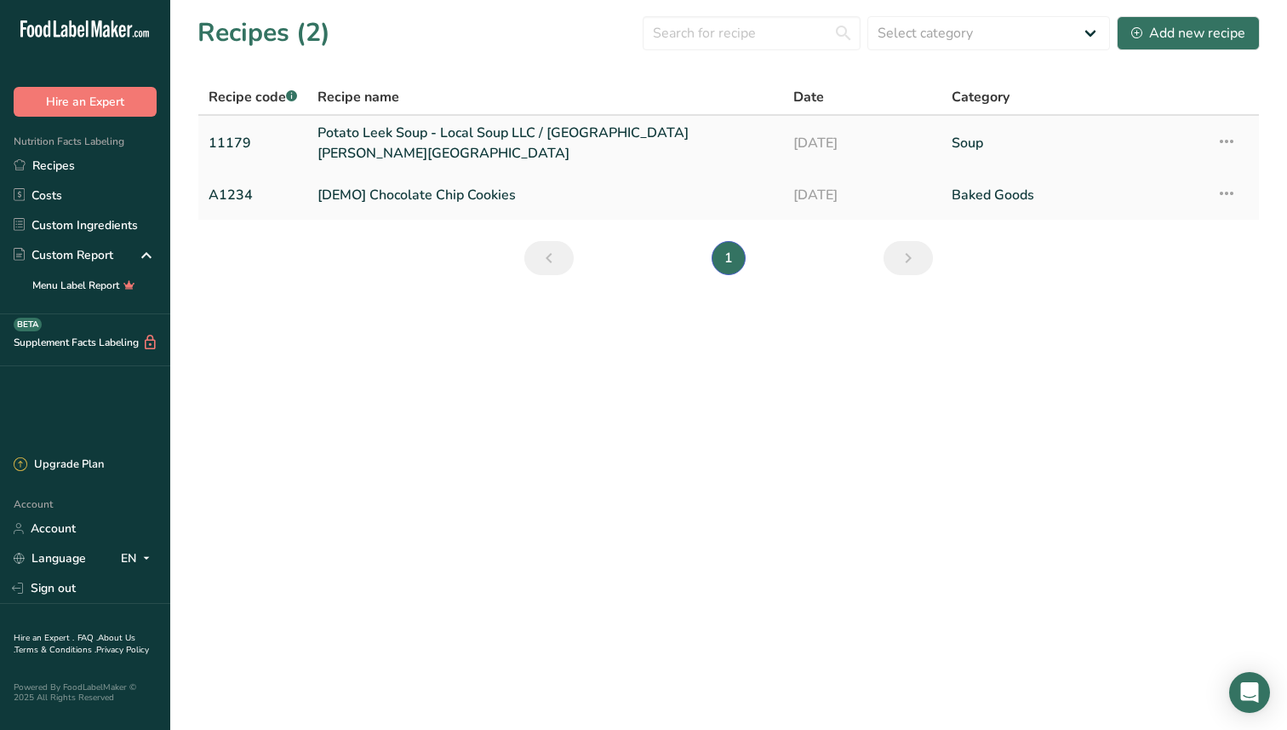
click at [1230, 141] on icon at bounding box center [1227, 141] width 20 height 31
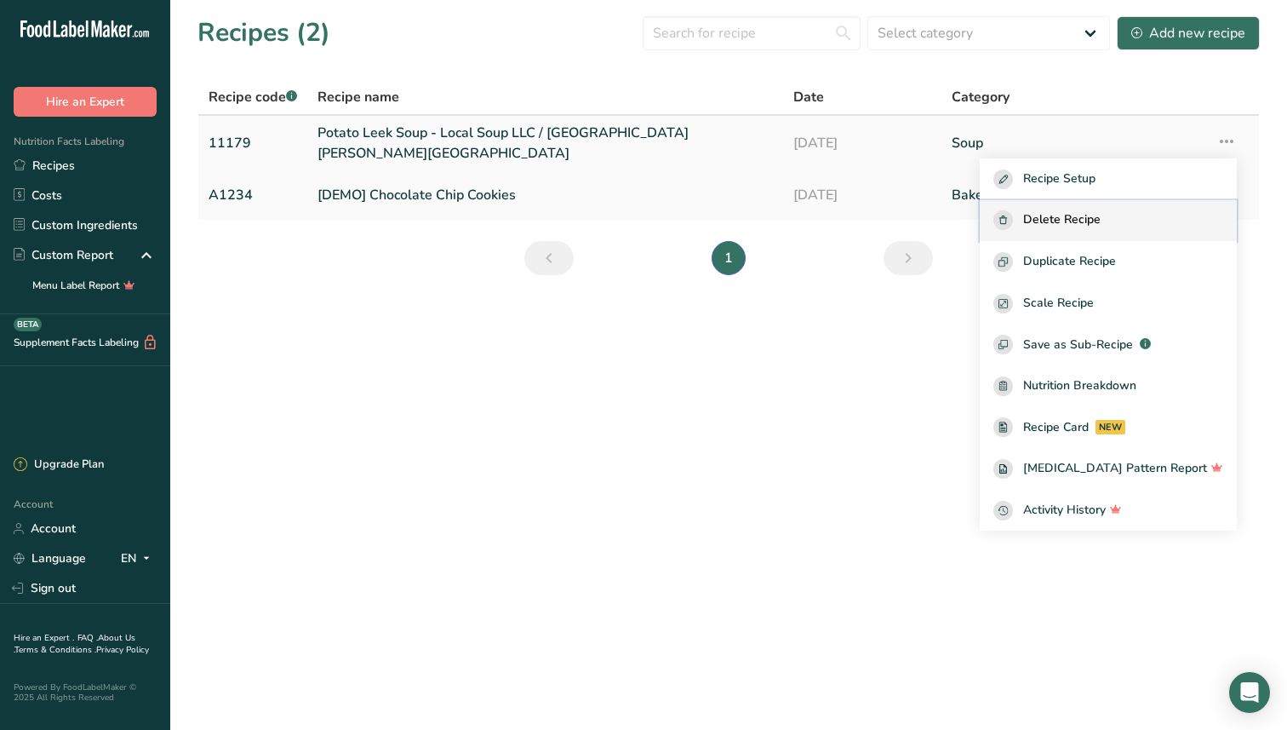
click at [1137, 215] on div "Delete Recipe" at bounding box center [1109, 220] width 230 height 20
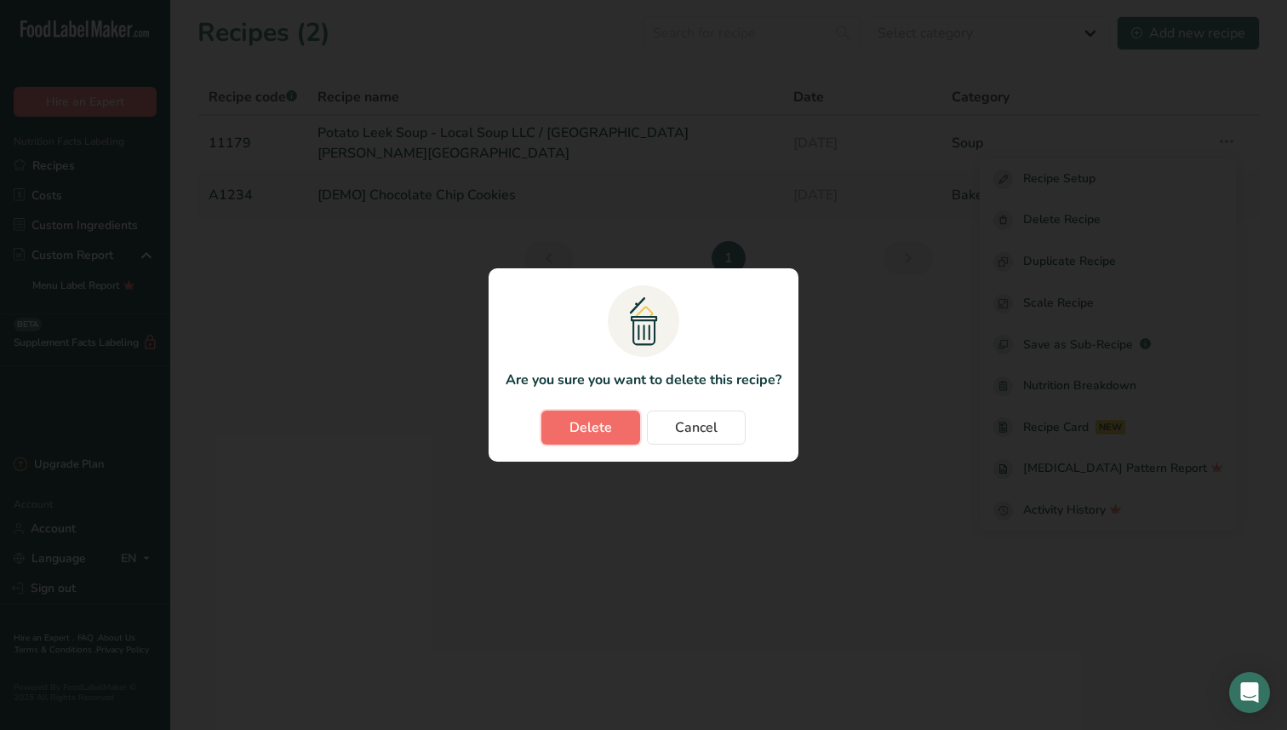
click at [587, 424] on span "Delete" at bounding box center [591, 427] width 43 height 20
